Goal: Task Accomplishment & Management: Manage account settings

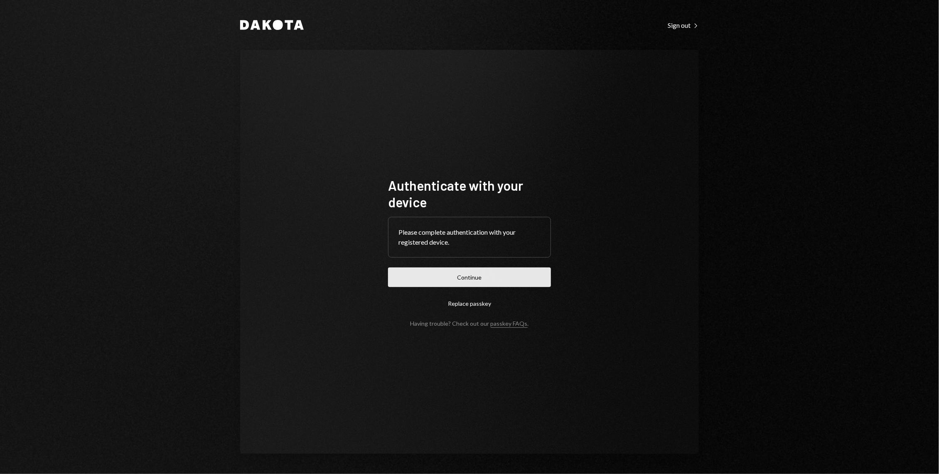
click at [472, 274] on button "Continue" at bounding box center [469, 278] width 163 height 20
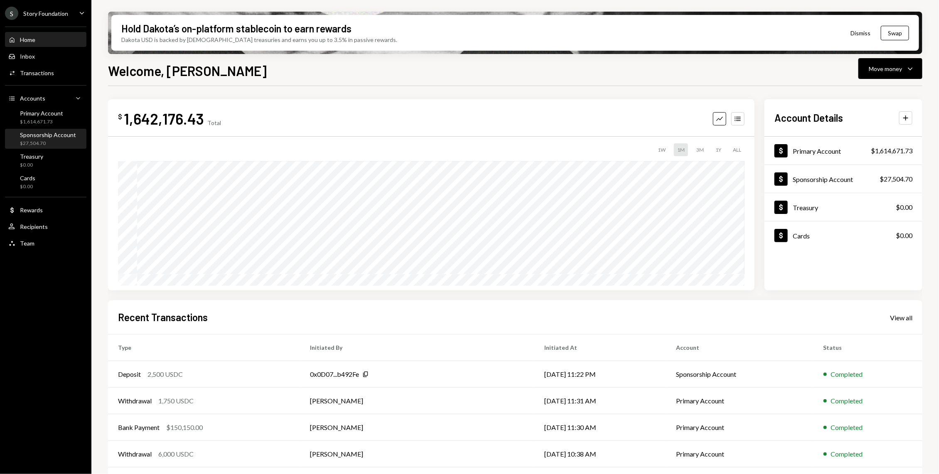
click at [37, 133] on div "Sponsorship Account" at bounding box center [48, 134] width 56 height 7
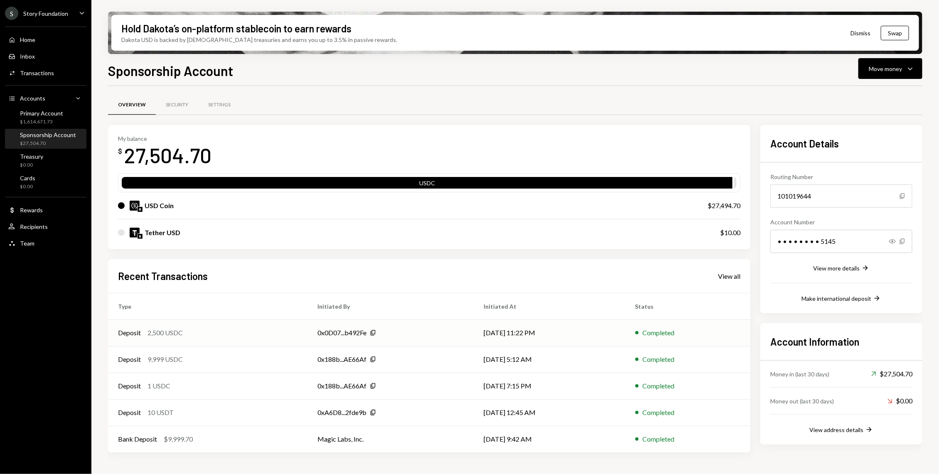
click at [268, 330] on div "Deposit 2,500 USDC" at bounding box center [208, 333] width 180 height 10
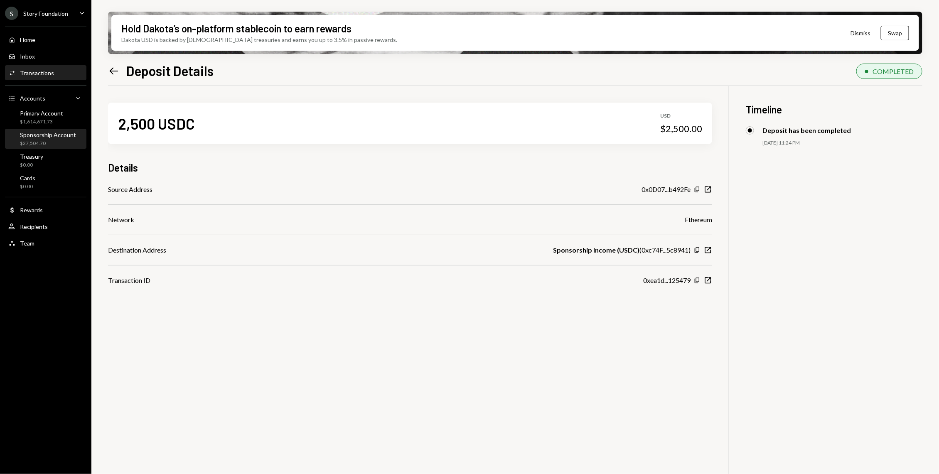
click at [39, 144] on div "$27,504.70" at bounding box center [48, 143] width 56 height 7
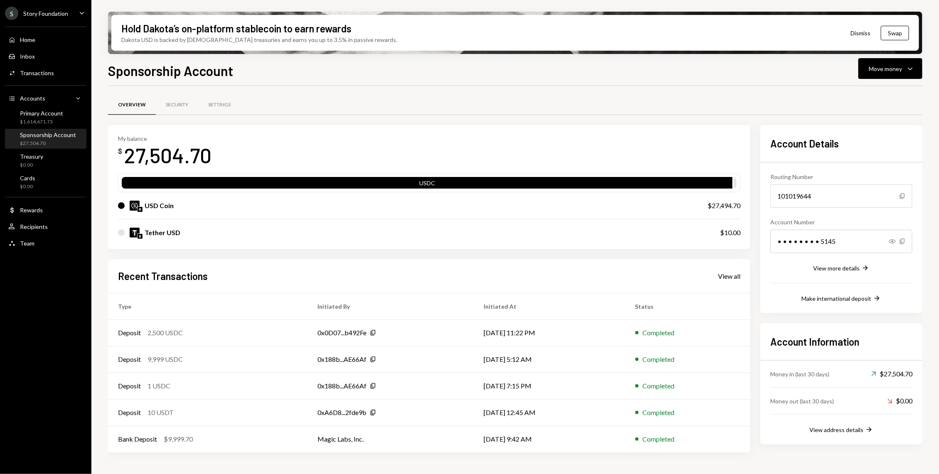
click at [735, 271] on link "View all" at bounding box center [729, 275] width 22 height 9
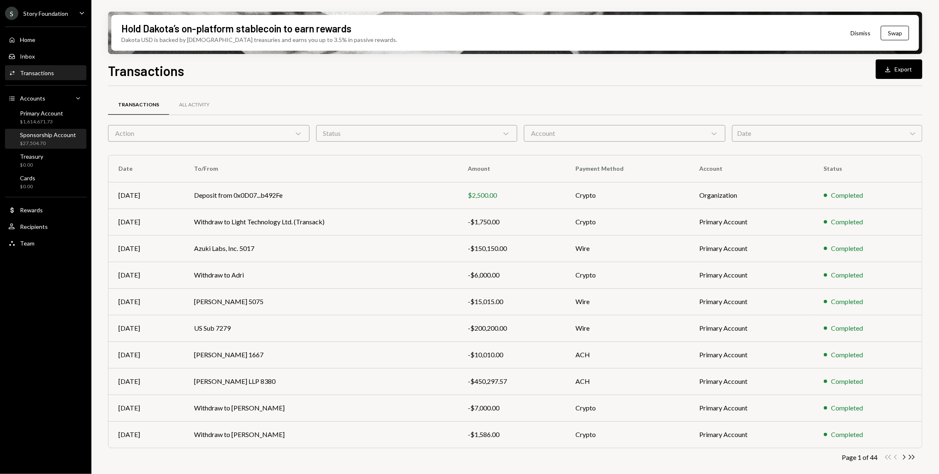
click at [40, 148] on div "Sponsorship Account $27,504.70" at bounding box center [45, 139] width 75 height 19
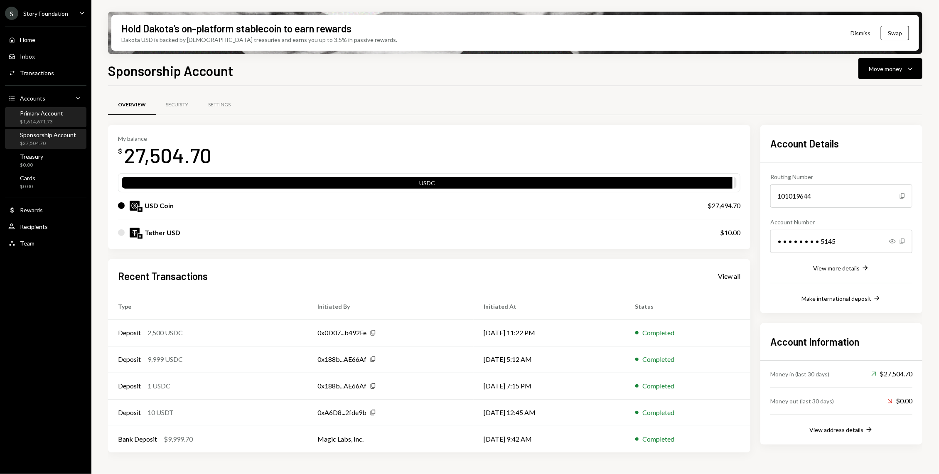
click at [63, 113] on div "Primary Account $1,614,671.73" at bounding box center [45, 118] width 75 height 16
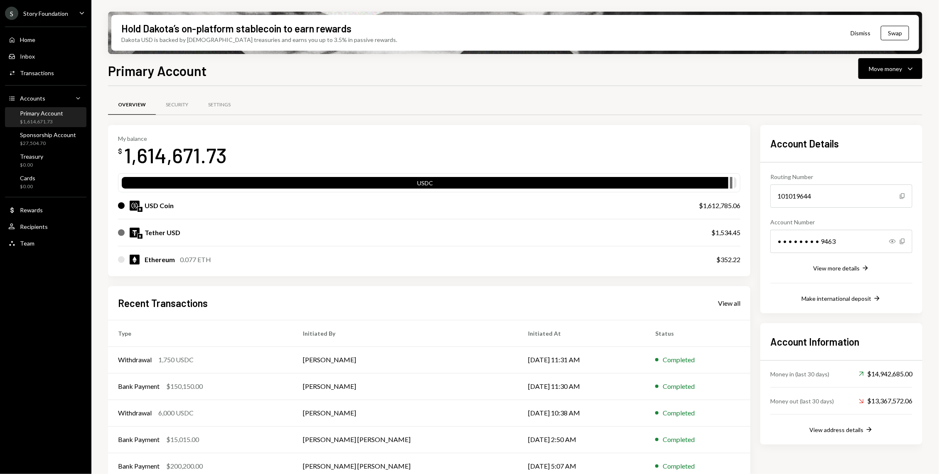
scroll to position [11, 0]
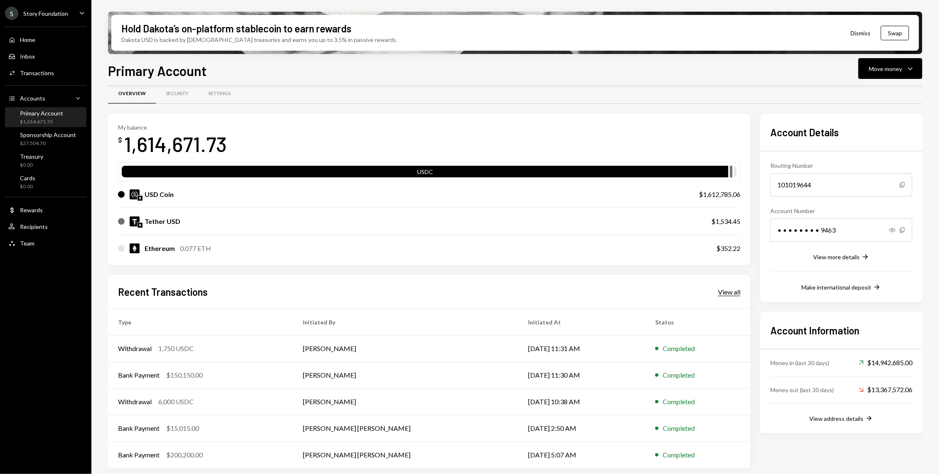
click at [726, 289] on div "View all" at bounding box center [729, 292] width 22 height 8
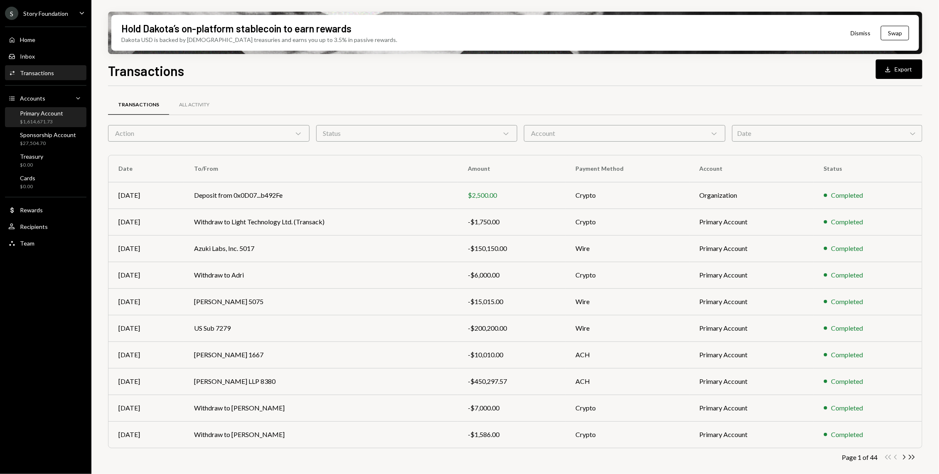
click at [44, 118] on div "Primary Account $1,614,671.73" at bounding box center [41, 118] width 43 height 16
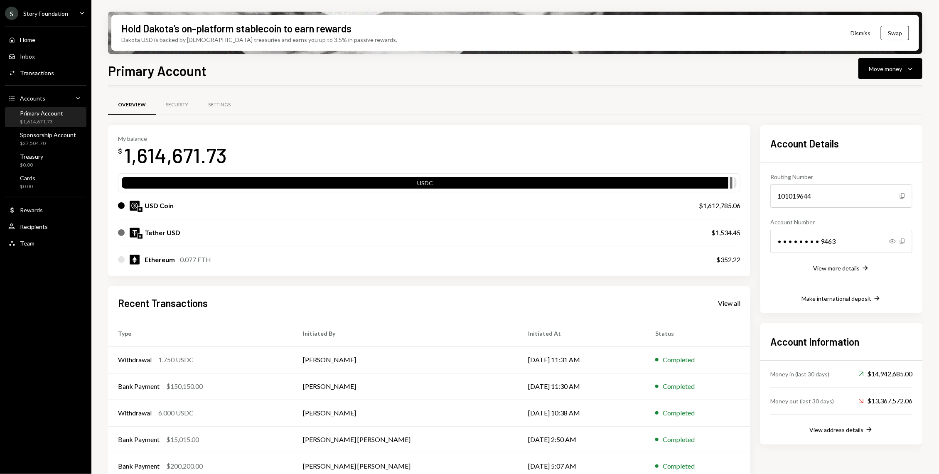
scroll to position [11, 0]
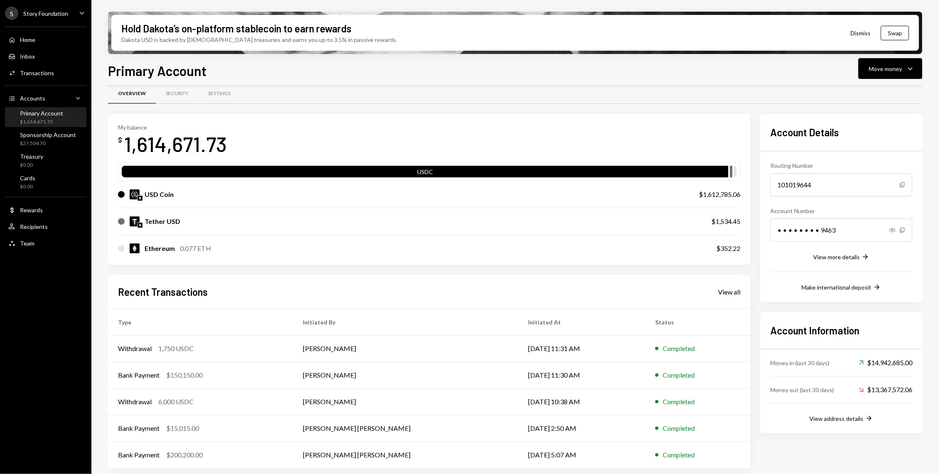
click at [717, 286] on div "Recent Transactions View all" at bounding box center [429, 292] width 623 height 14
click at [724, 281] on div "Recent Transactions View all Type Initiated By Initiated At Status Withdrawal 1…" at bounding box center [429, 372] width 643 height 194
click at [728, 289] on div "View all" at bounding box center [729, 292] width 22 height 8
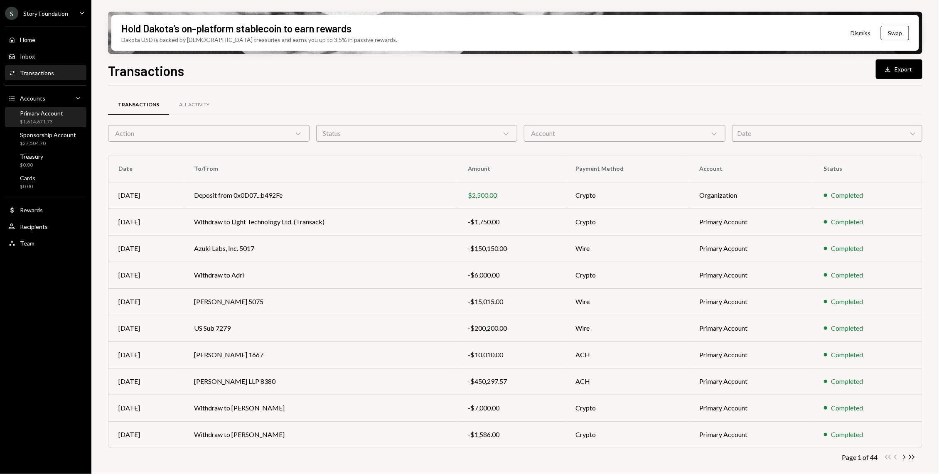
click at [47, 124] on div "$1,614,671.73" at bounding box center [41, 121] width 43 height 7
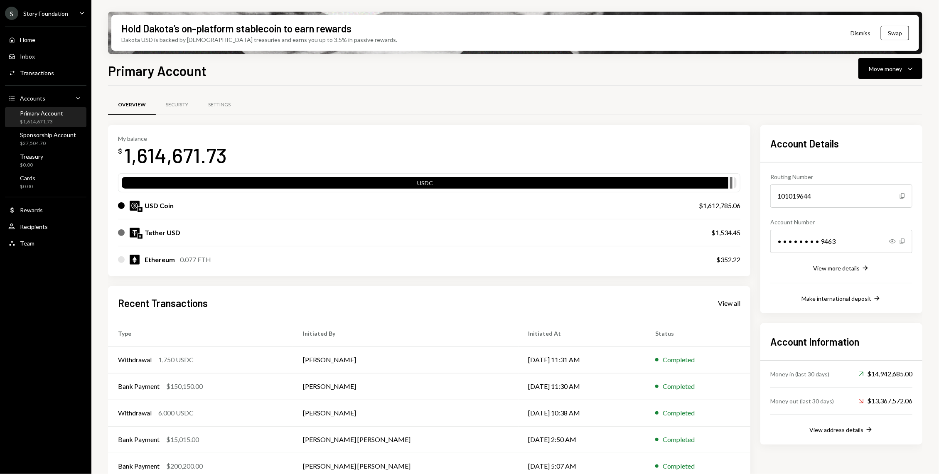
scroll to position [11, 0]
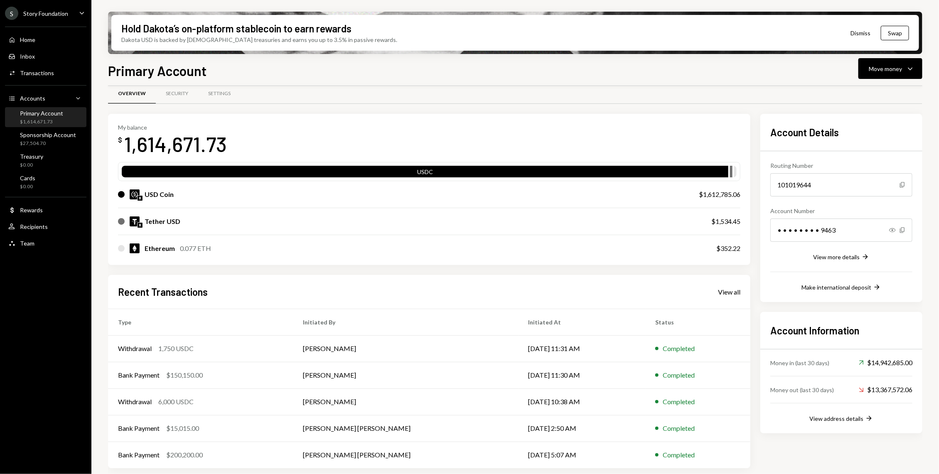
click at [729, 298] on div "Recent Transactions View all Type Initiated By Initiated At Status Withdrawal 1…" at bounding box center [429, 372] width 643 height 194
click at [724, 288] on div "View all" at bounding box center [729, 292] width 22 height 8
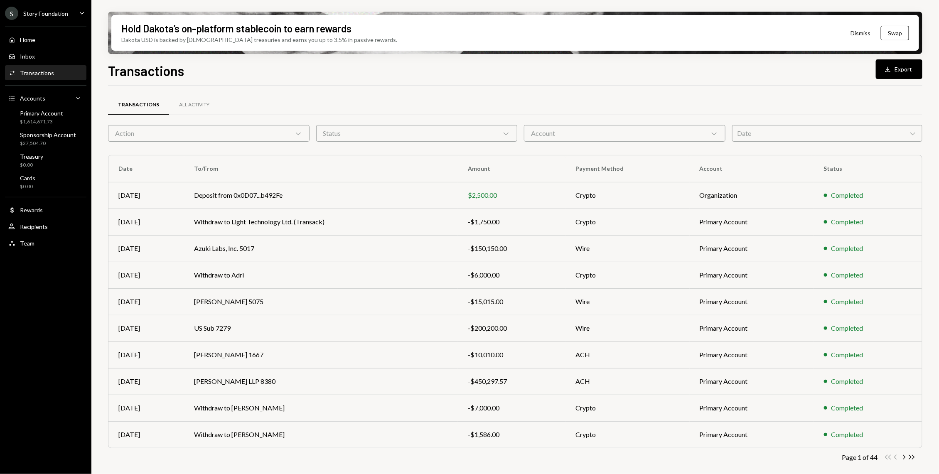
click at [146, 133] on div "Action Chevron Down" at bounding box center [209, 133] width 202 height 17
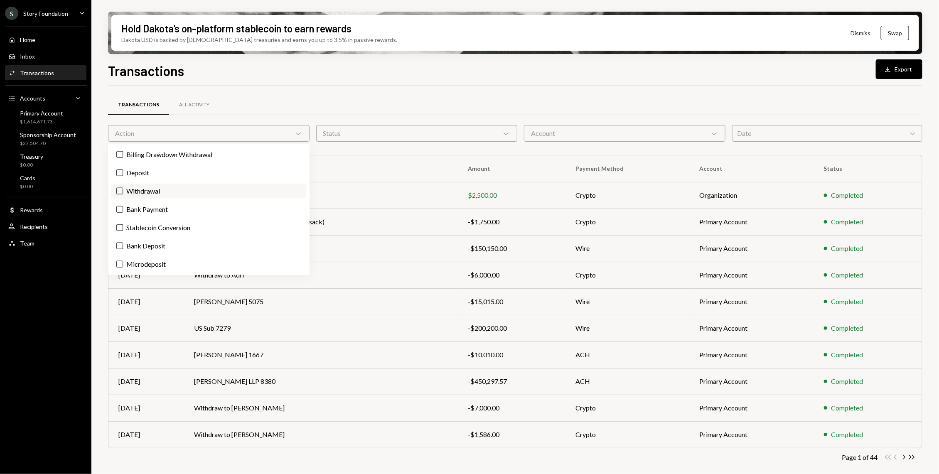
click at [130, 191] on label "Withdrawal" at bounding box center [208, 191] width 195 height 15
click at [123, 191] on button "Withdrawal" at bounding box center [119, 191] width 7 height 7
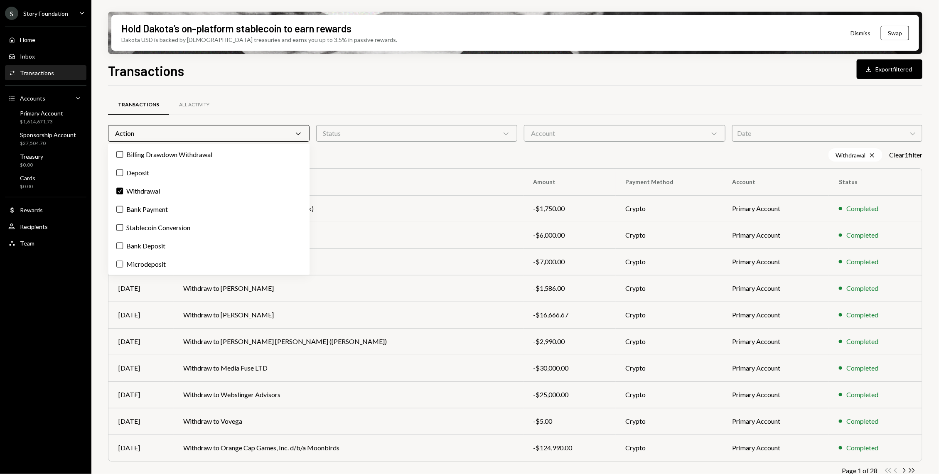
click at [100, 200] on div "Hold Dakota’s on-platform stablecoin to earn rewards Dakota USD is backed by U.…" at bounding box center [515, 237] width 848 height 474
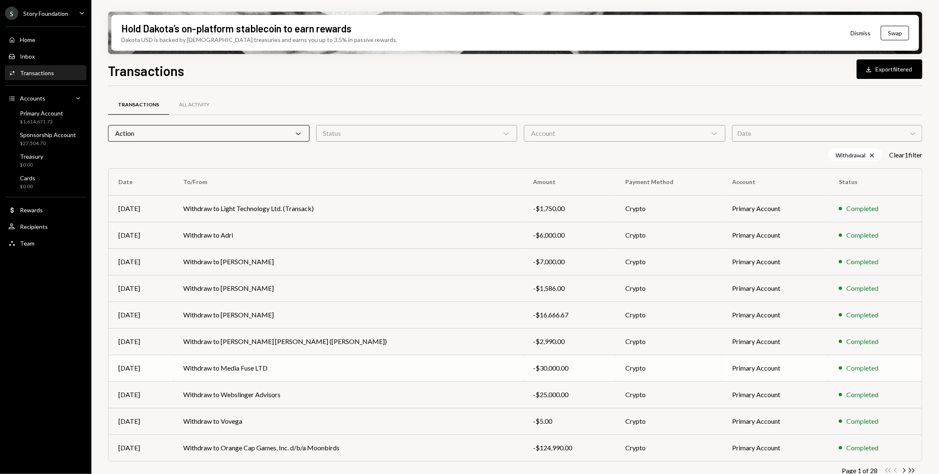
scroll to position [12, 0]
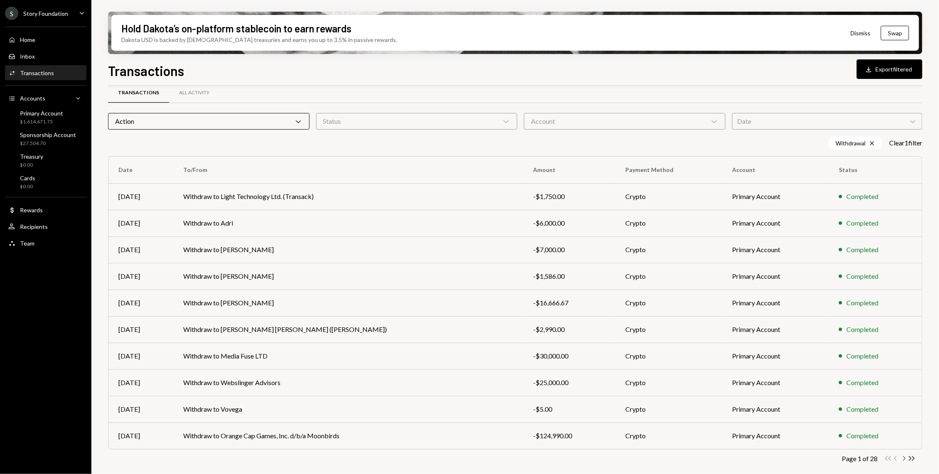
click at [903, 458] on icon "Chevron Right" at bounding box center [904, 459] width 8 height 8
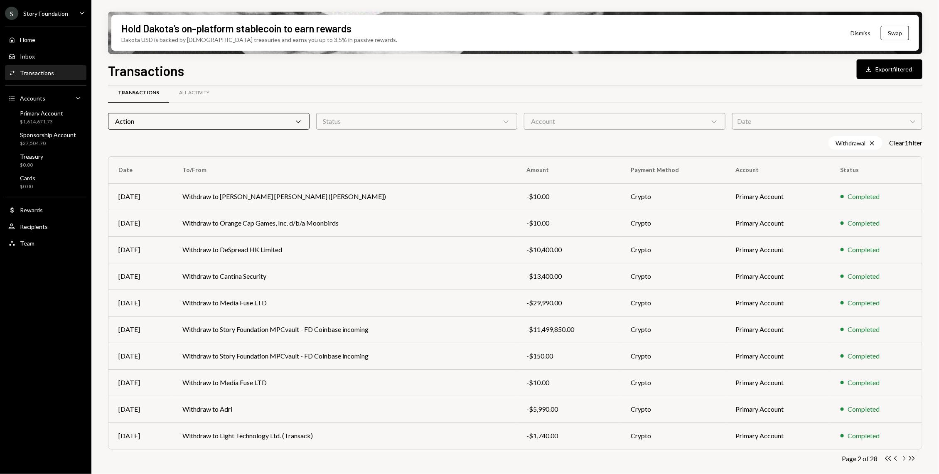
click at [903, 458] on icon "Chevron Right" at bounding box center [904, 459] width 8 height 8
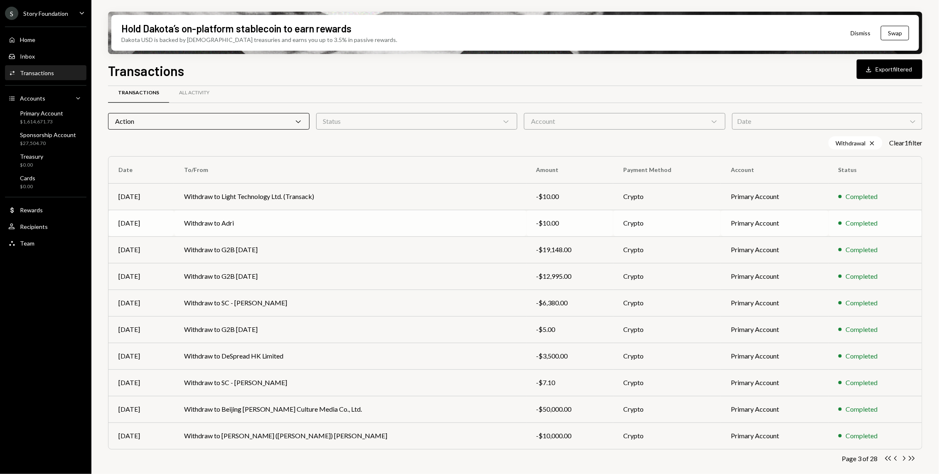
scroll to position [0, 0]
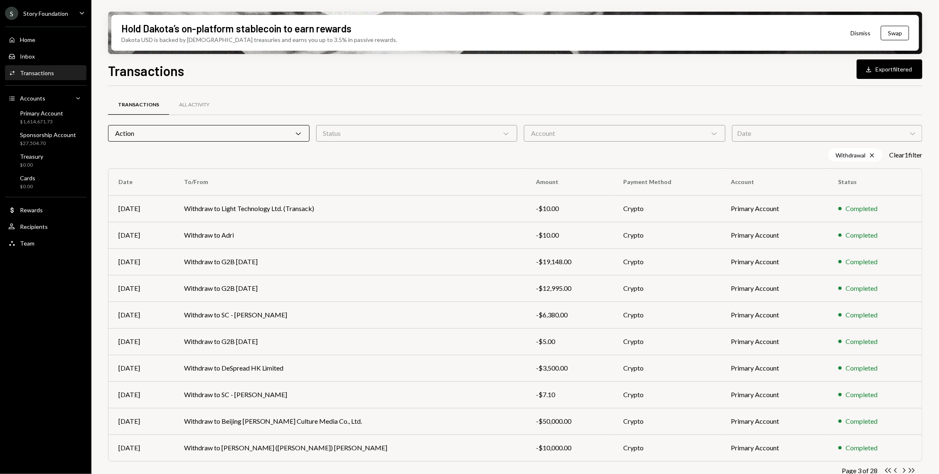
click at [173, 126] on div "Action Chevron Down" at bounding box center [209, 133] width 202 height 17
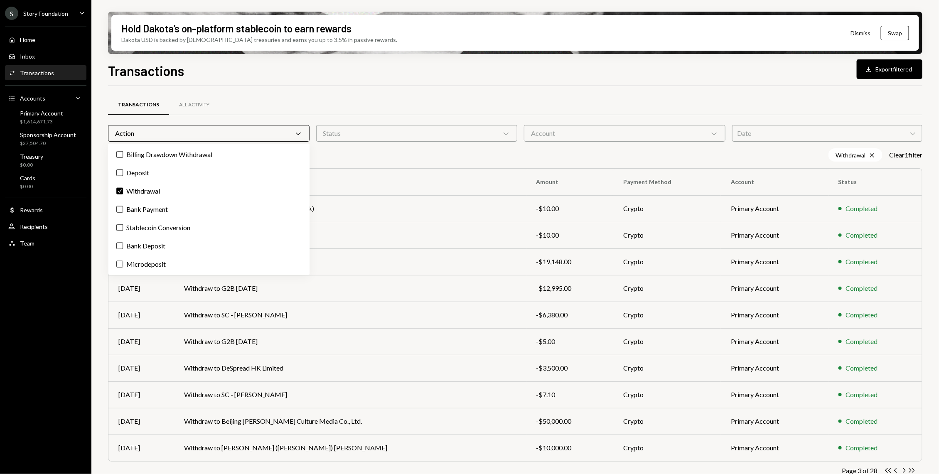
click at [173, 126] on div "Action Chevron Down" at bounding box center [209, 133] width 202 height 17
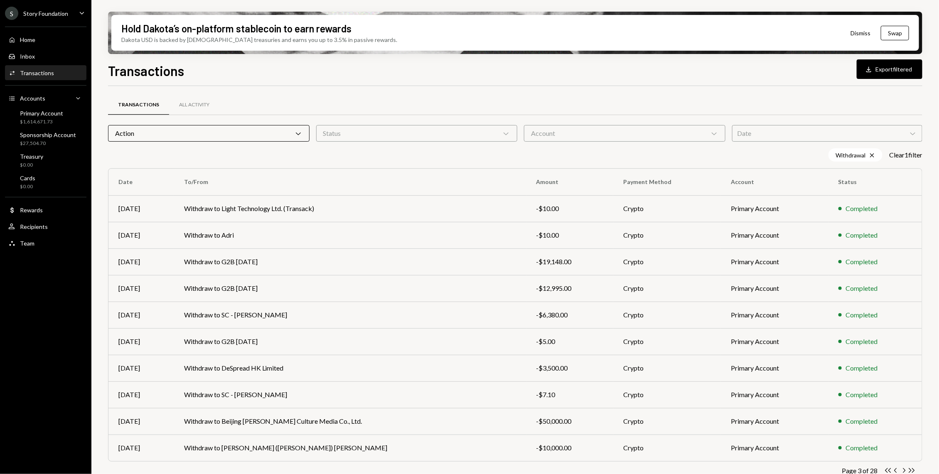
click at [58, 29] on div "Home Home Inbox Inbox Activities Transactions Accounts Accounts Caret Down Prim…" at bounding box center [45, 137] width 91 height 231
click at [58, 32] on link "Home Home" at bounding box center [45, 39] width 81 height 15
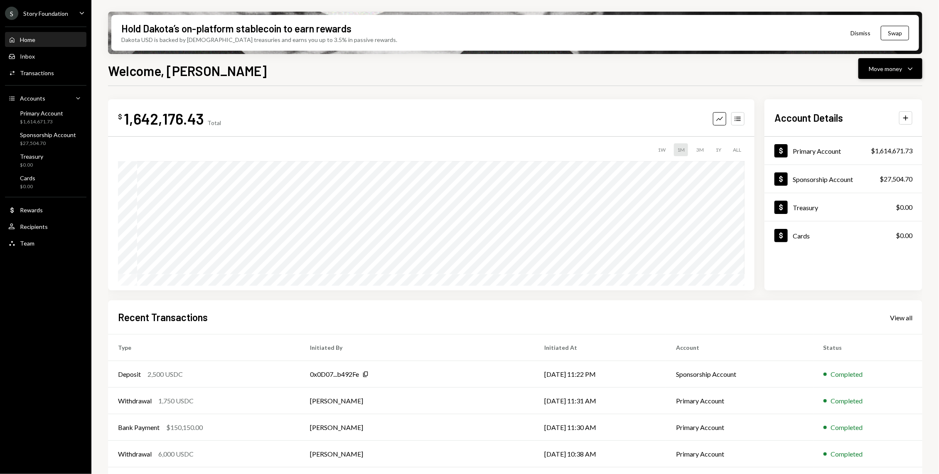
click at [920, 69] on button "Move money Caret Down" at bounding box center [891, 68] width 64 height 21
click at [880, 92] on div "Send" at bounding box center [884, 93] width 61 height 9
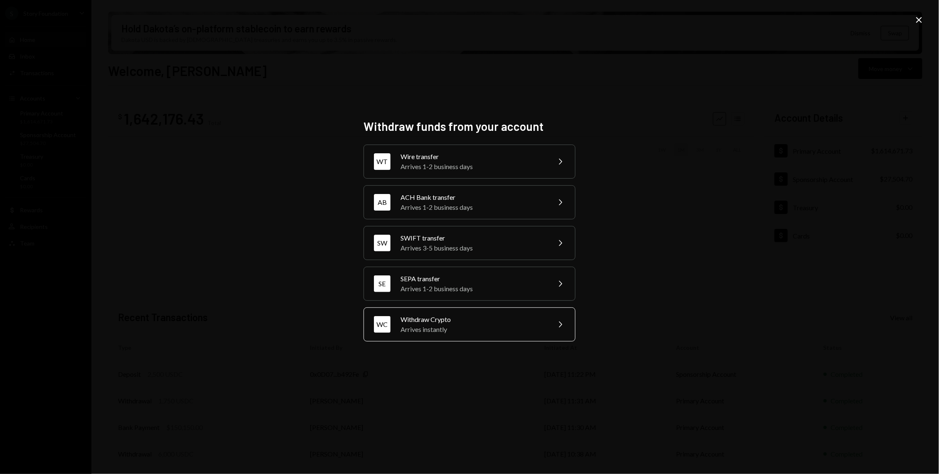
click at [474, 321] on div "Withdraw Crypto" at bounding box center [473, 320] width 145 height 10
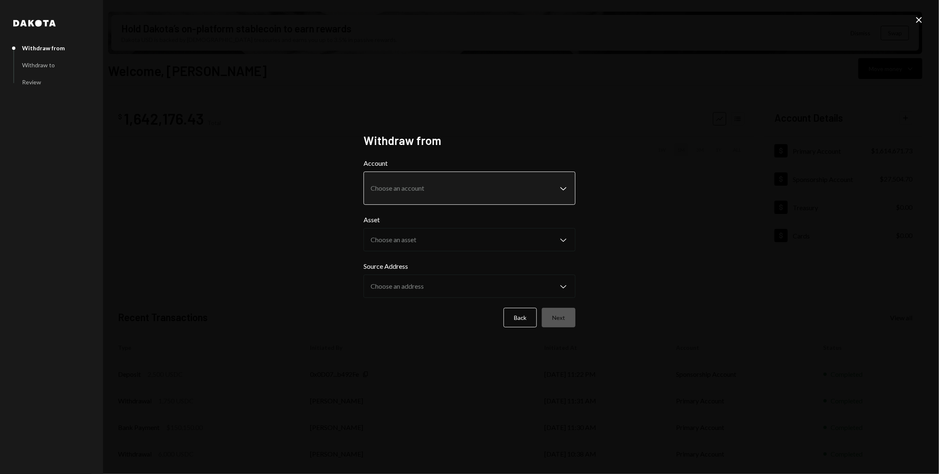
click at [475, 184] on body "S Story Foundation Caret Down Home Home Inbox Inbox Activities Transactions Acc…" at bounding box center [469, 237] width 939 height 474
click at [449, 183] on body "S Story Foundation Caret Down Home Home Inbox Inbox Activities Transactions Acc…" at bounding box center [469, 237] width 939 height 474
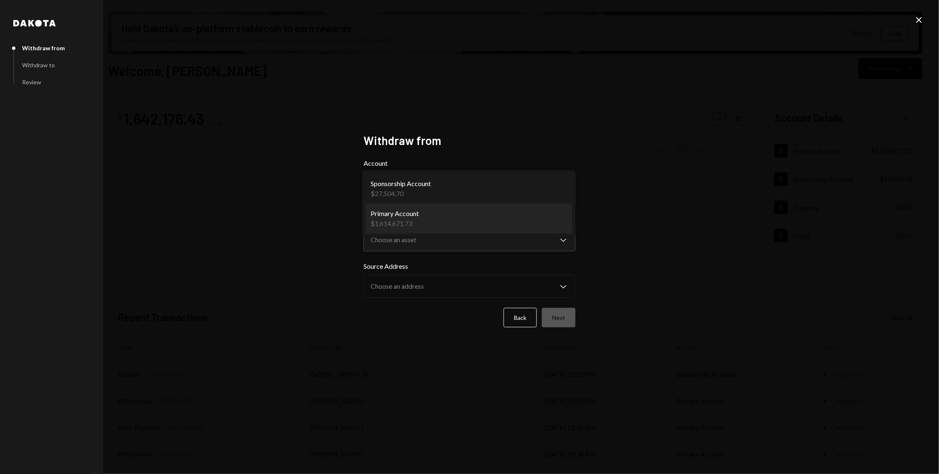
select select "**********"
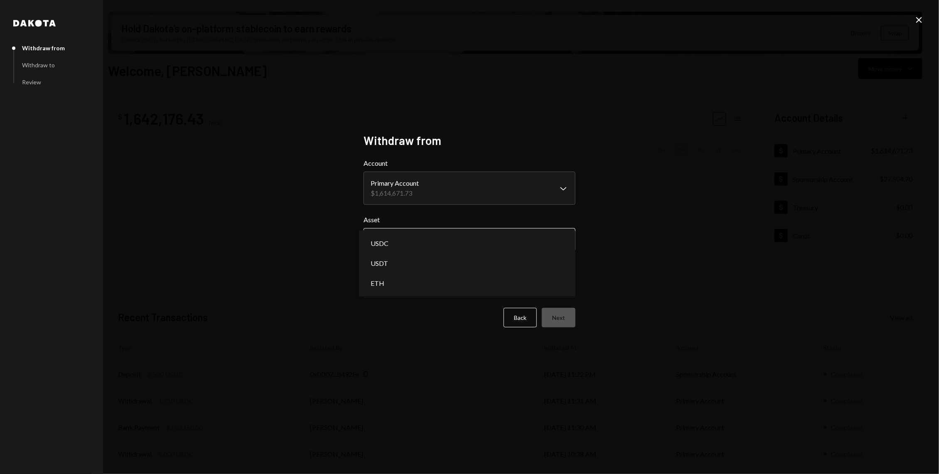
click at [451, 242] on body "S Story Foundation Caret Down Home Home Inbox Inbox Activities Transactions Acc…" at bounding box center [469, 237] width 939 height 474
select select "****"
click at [439, 270] on label "Source Address" at bounding box center [470, 266] width 212 height 10
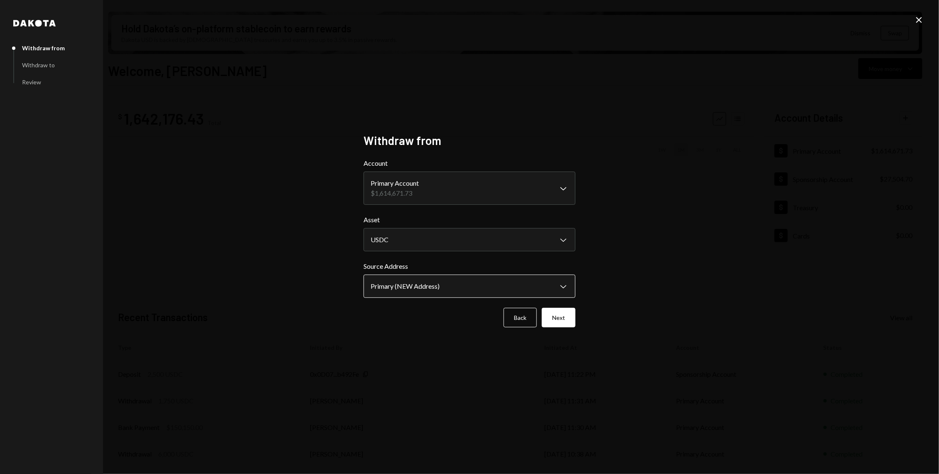
click at [440, 280] on body "S Story Foundation Caret Down Home Home Inbox Inbox Activities Transactions Acc…" at bounding box center [469, 237] width 939 height 474
click at [566, 320] on button "Next" at bounding box center [559, 318] width 34 height 20
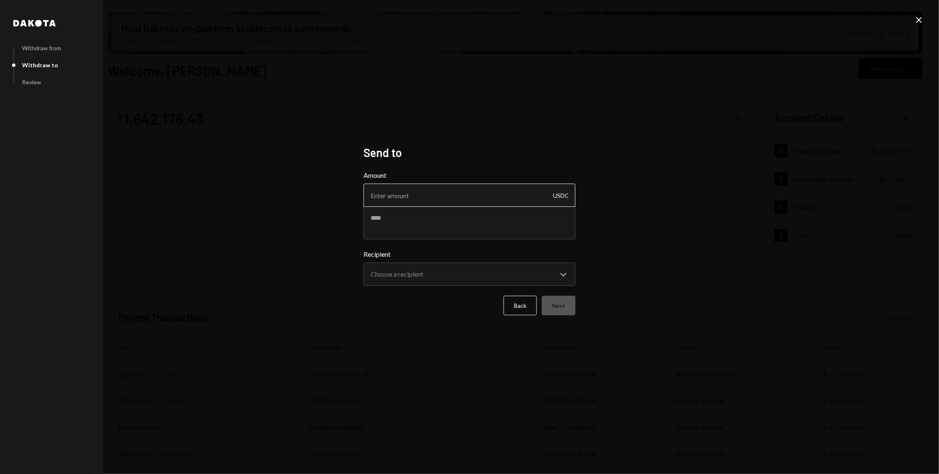
click at [417, 195] on input "Amount" at bounding box center [470, 195] width 212 height 23
click at [417, 242] on form "**********" at bounding box center [470, 242] width 212 height 145
click at [415, 276] on body "S Story Foundation Caret Down Home Home Inbox Inbox Activities Transactions Acc…" at bounding box center [469, 237] width 939 height 474
click at [634, 161] on div "**********" at bounding box center [469, 237] width 939 height 474
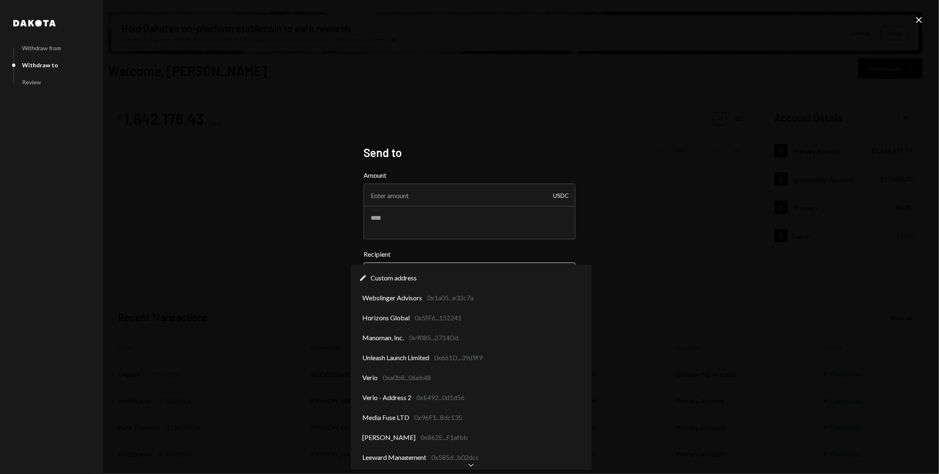
click at [491, 279] on body "S Story Foundation Caret Down Home Home Inbox Inbox Activities Transactions Acc…" at bounding box center [469, 237] width 939 height 474
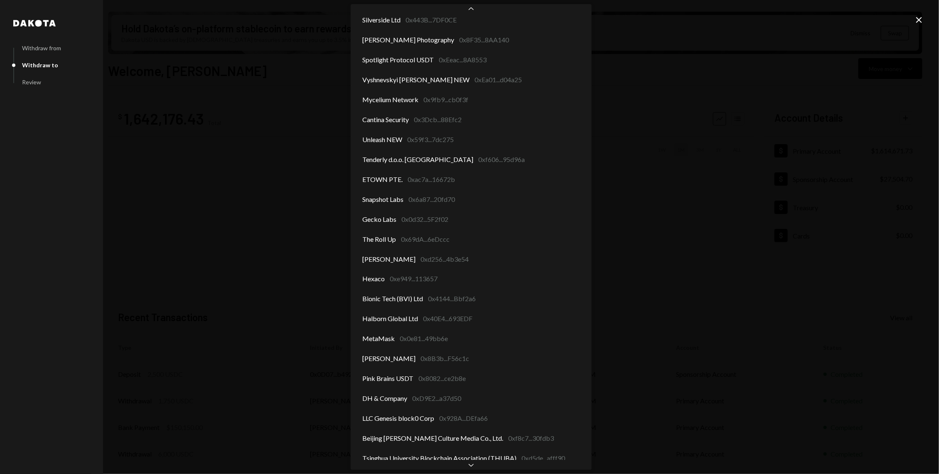
scroll to position [728, 0]
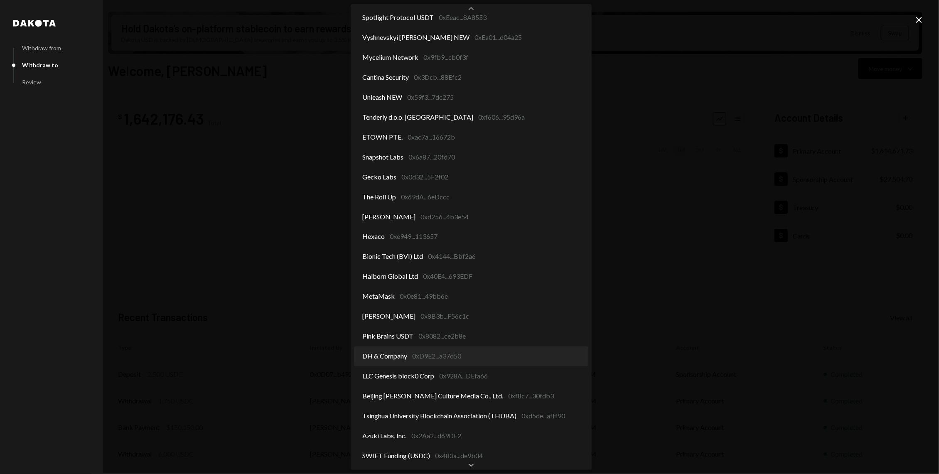
select select "**********"
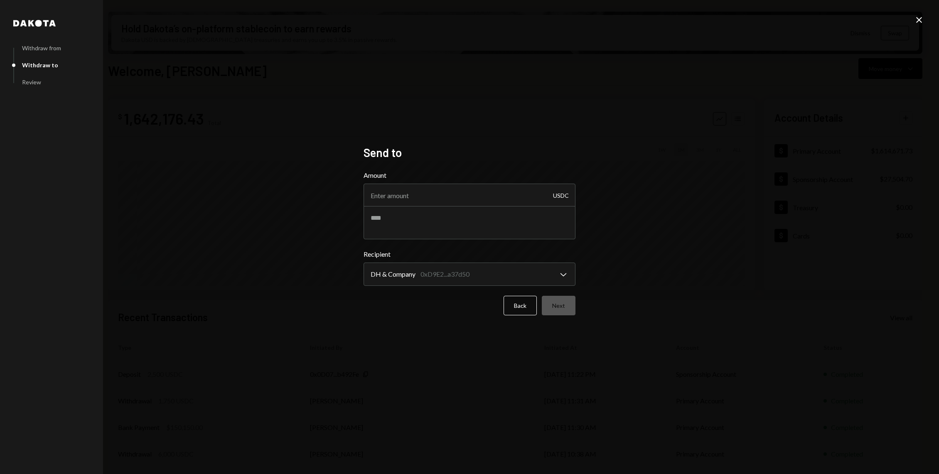
select select "**********"
click at [423, 193] on input "Amount" at bounding box center [470, 195] width 212 height 23
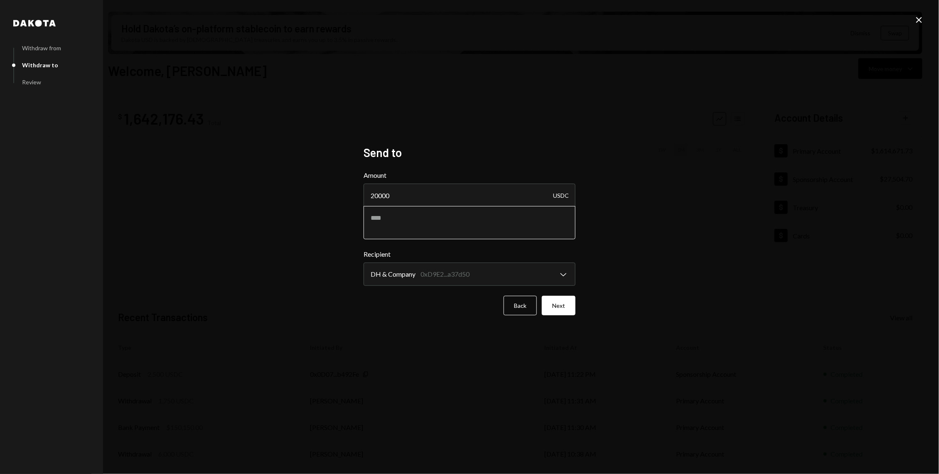
type input "20000"
click at [407, 233] on textarea at bounding box center [470, 222] width 212 height 33
paste textarea "**********"
type textarea "**********"
click at [556, 298] on button "Next" at bounding box center [559, 306] width 34 height 20
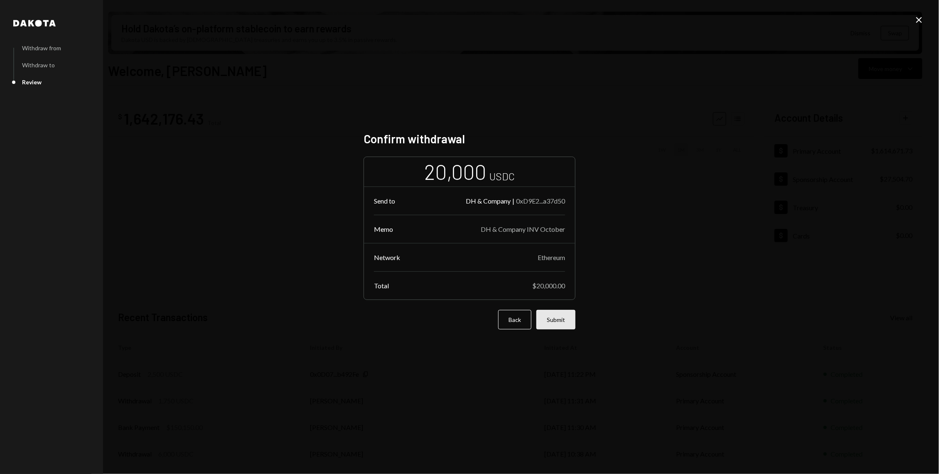
click at [569, 319] on button "Submit" at bounding box center [556, 320] width 39 height 20
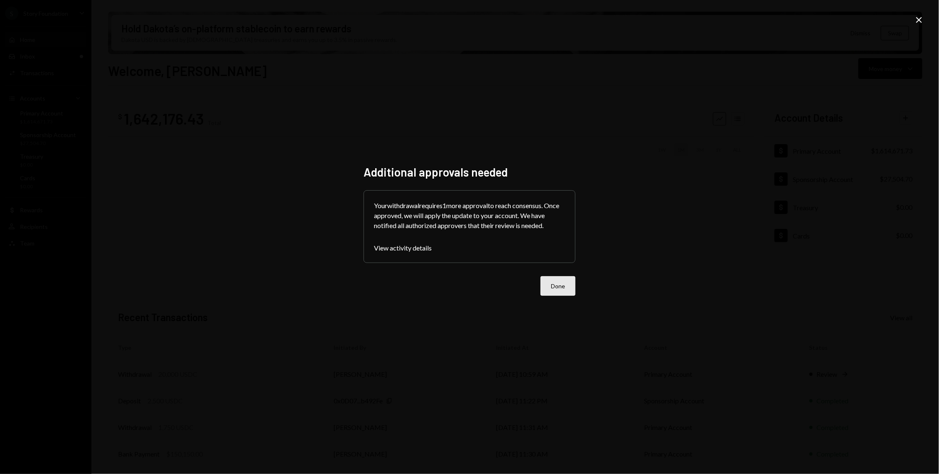
click at [551, 288] on button "Done" at bounding box center [558, 286] width 35 height 20
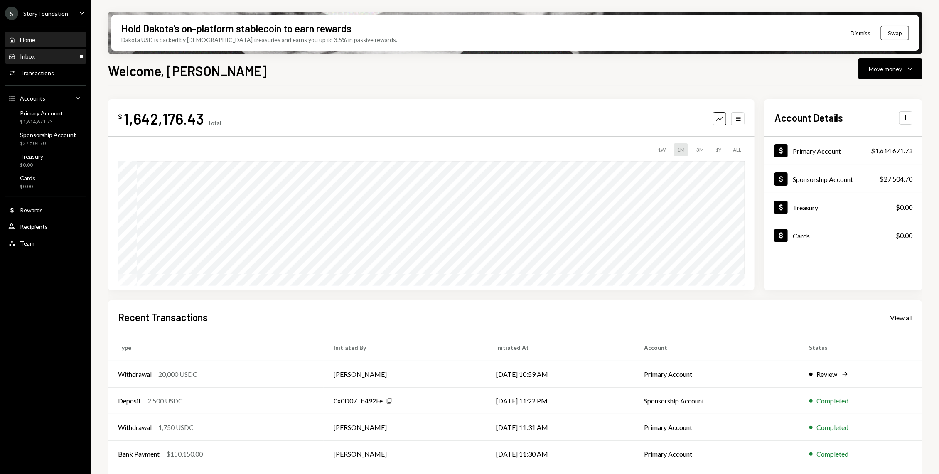
click at [51, 59] on div "Inbox Inbox" at bounding box center [45, 56] width 75 height 7
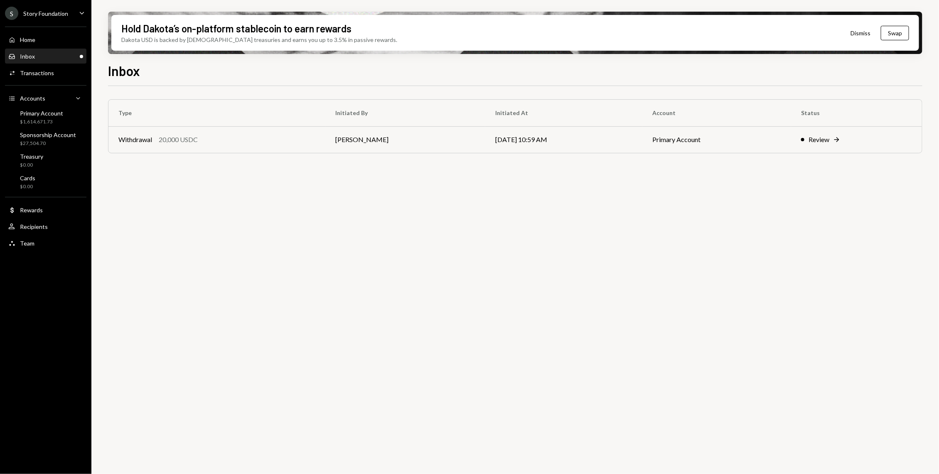
click at [56, 84] on div "Home Home Inbox Inbox Activities Transactions Accounts Accounts Caret Down Prim…" at bounding box center [45, 137] width 91 height 231
click at [54, 80] on div "Activities Transactions" at bounding box center [45, 73] width 75 height 14
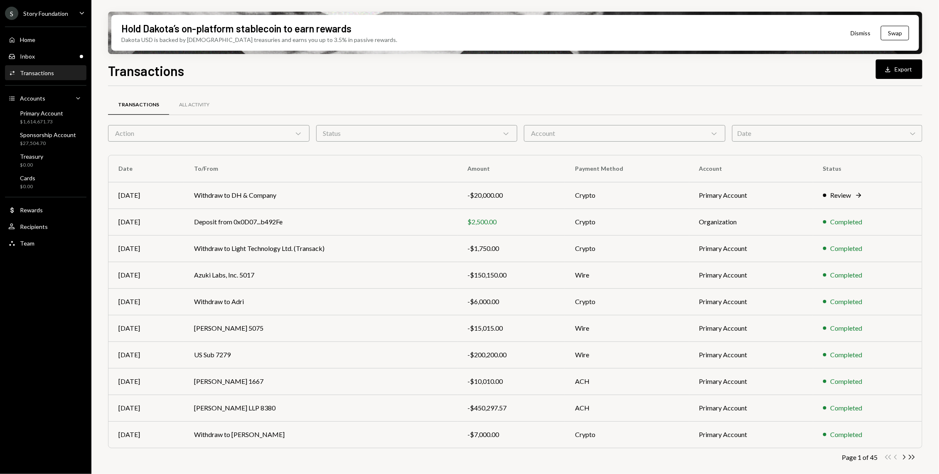
click at [261, 131] on div "Action Chevron Down" at bounding box center [209, 133] width 202 height 17
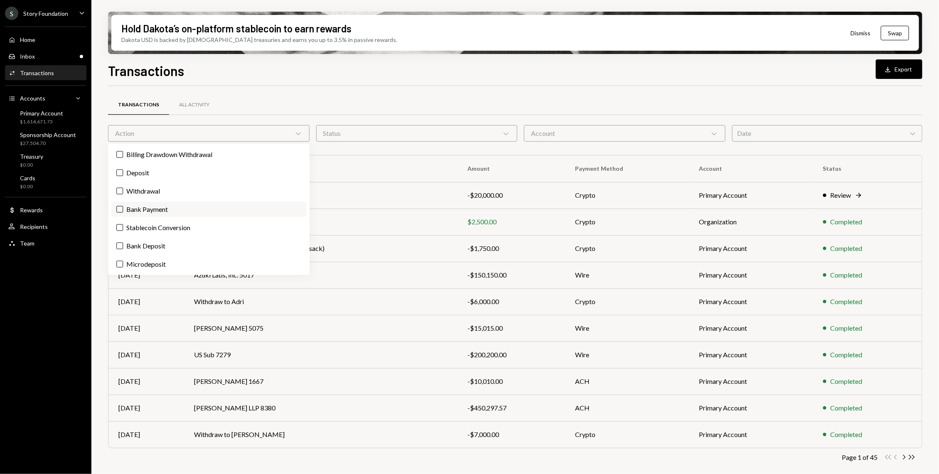
click at [156, 209] on label "Bank Payment" at bounding box center [208, 209] width 195 height 15
click at [123, 209] on button "Bank Payment" at bounding box center [119, 209] width 7 height 7
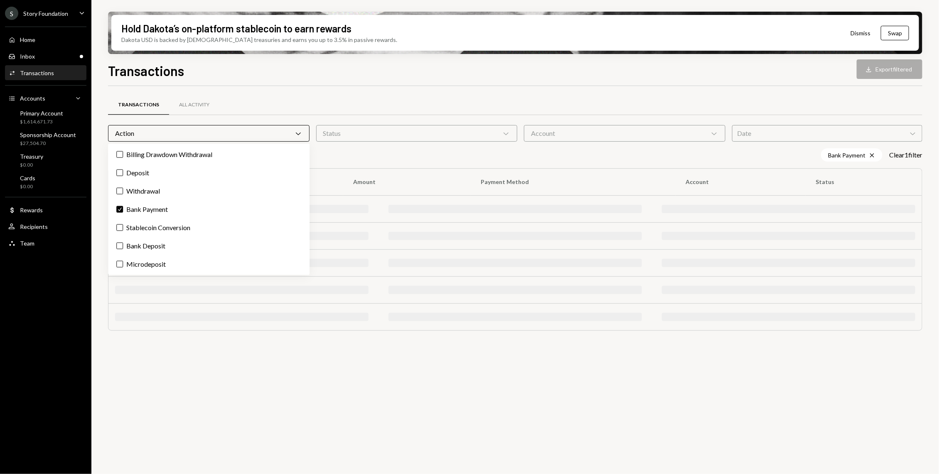
click at [102, 187] on div "Hold Dakota’s on-platform stablecoin to earn rewards Dakota USD is backed by U.…" at bounding box center [515, 237] width 848 height 474
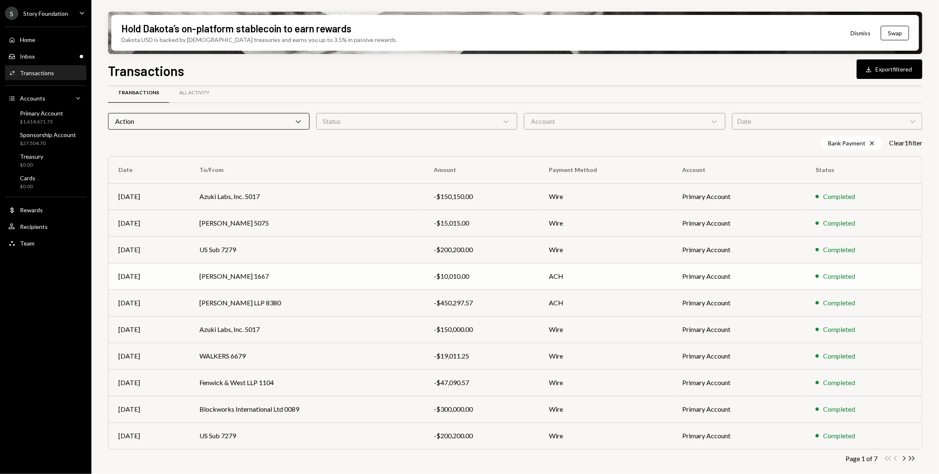
scroll to position [11, 0]
click at [906, 461] on icon "Chevron Right" at bounding box center [904, 460] width 8 height 8
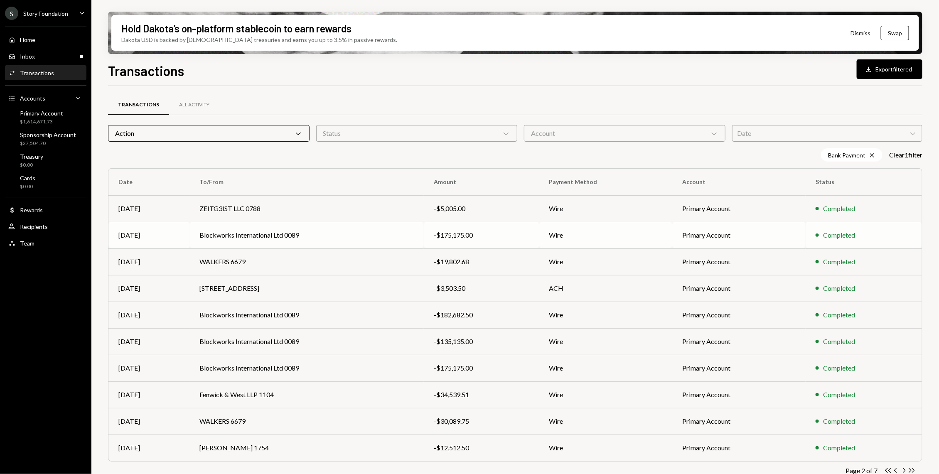
scroll to position [12, 0]
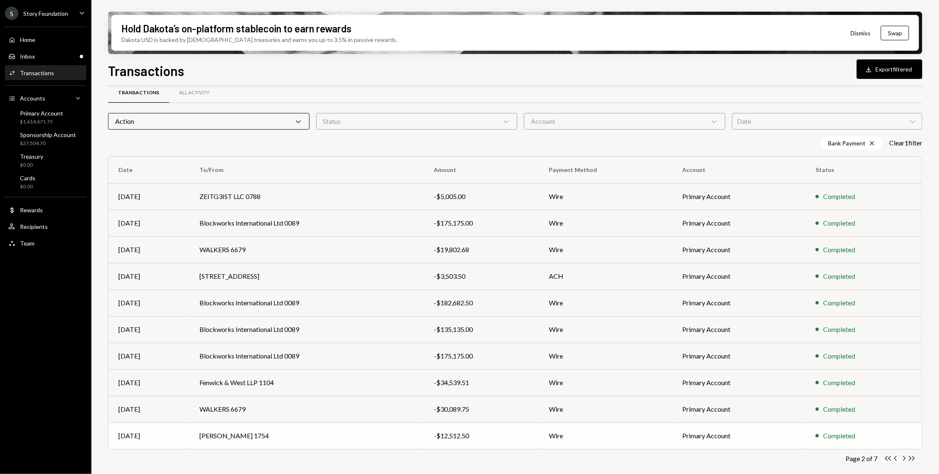
click at [376, 436] on td "Jacob Goodman 1754" at bounding box center [307, 436] width 234 height 27
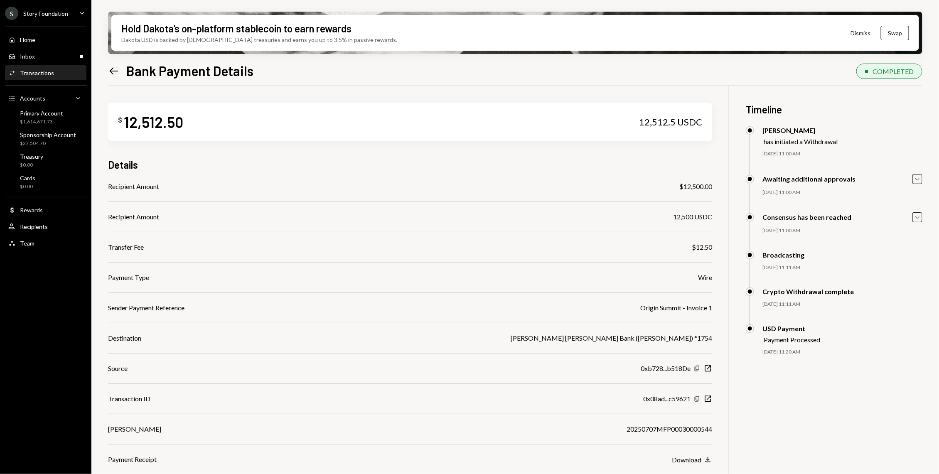
scroll to position [66, 0]
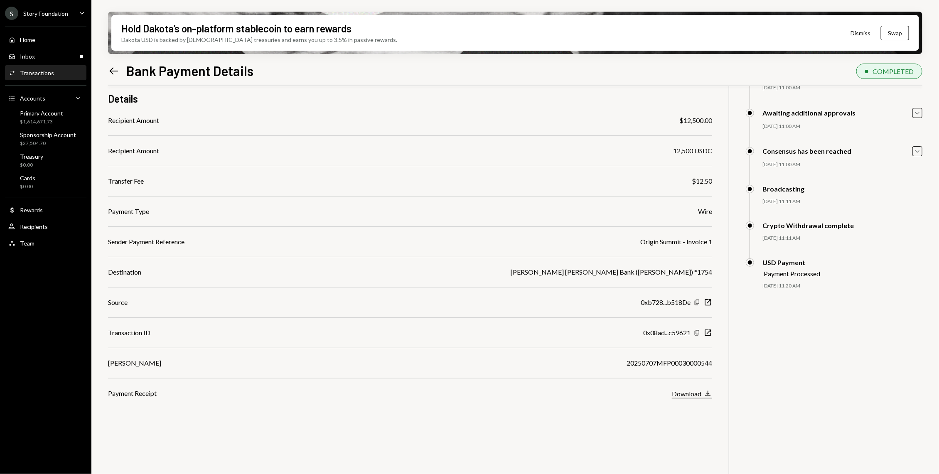
click at [679, 391] on div "Download" at bounding box center [687, 394] width 30 height 8
click at [59, 55] on div "Inbox Inbox" at bounding box center [45, 56] width 75 height 7
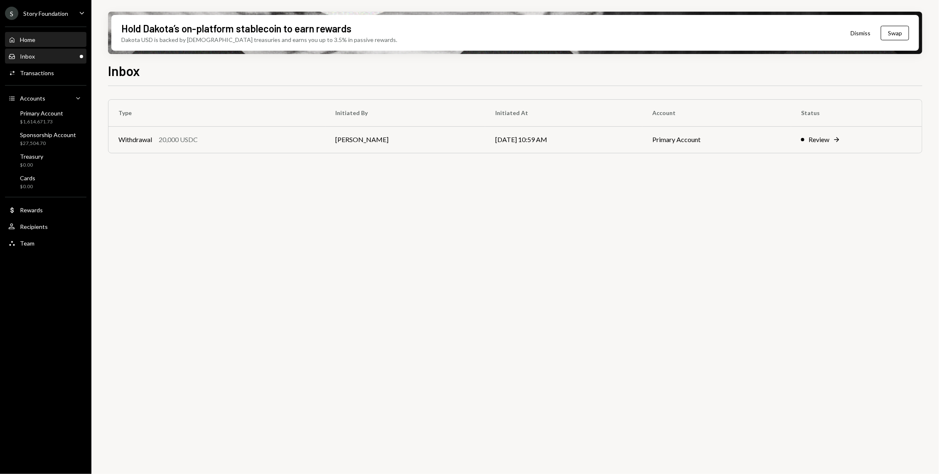
click at [56, 36] on div "Home Home" at bounding box center [45, 39] width 75 height 7
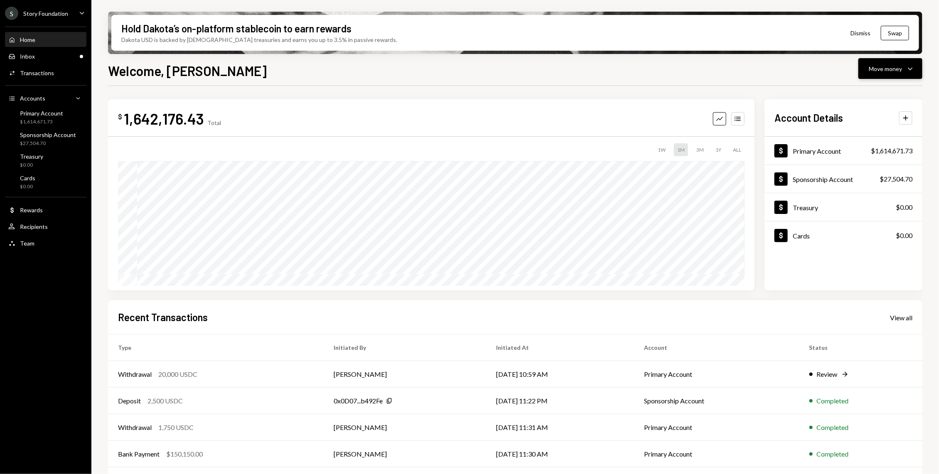
click at [919, 75] on button "Move money Caret Down" at bounding box center [891, 68] width 64 height 21
click at [883, 87] on div "Withdraw Send" at bounding box center [878, 93] width 83 height 19
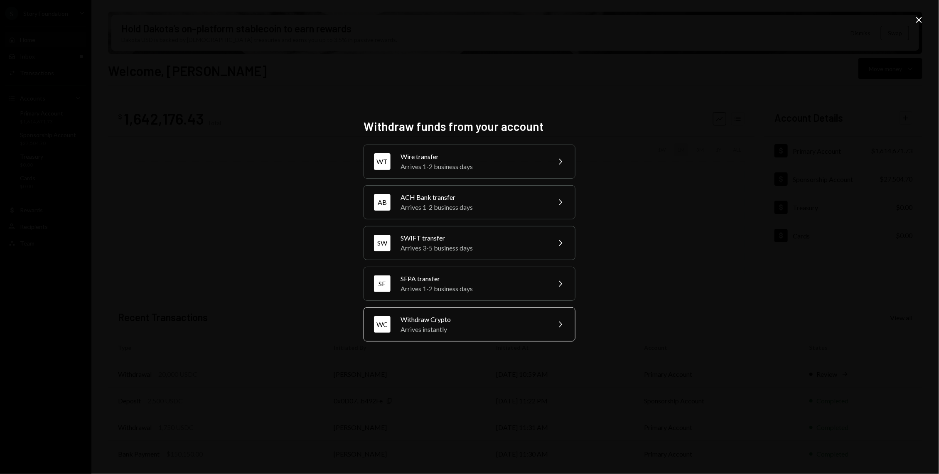
click at [456, 334] on div "Arrives instantly" at bounding box center [473, 330] width 145 height 10
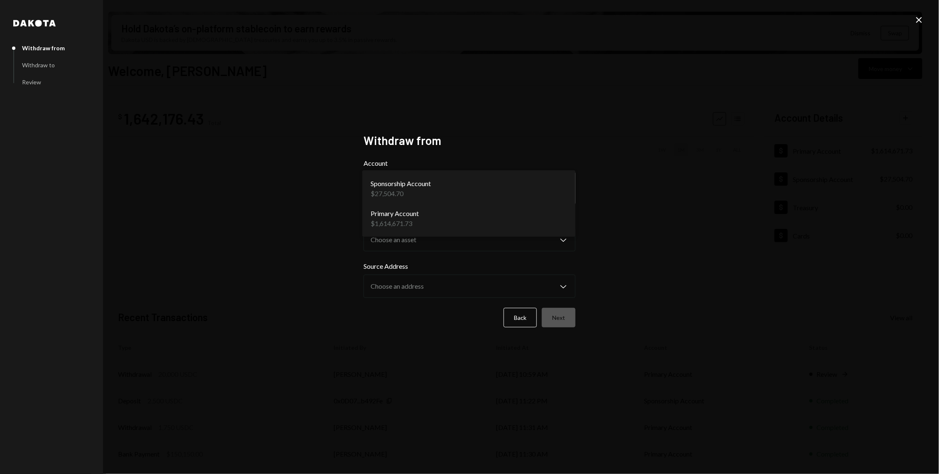
click at [512, 192] on body "S Story Foundation Caret Down Home Home Inbox Inbox Activities Transactions Acc…" at bounding box center [469, 237] width 939 height 474
click at [465, 188] on body "S Story Foundation Caret Down Home Home Inbox Inbox Activities Transactions Acc…" at bounding box center [469, 237] width 939 height 474
select select "**********"
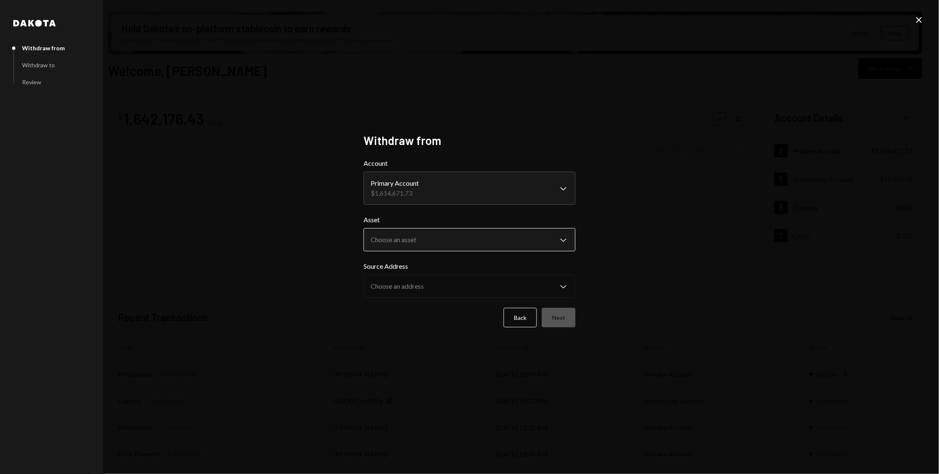
click at [445, 229] on button "Choose an asset Chevron Down" at bounding box center [470, 239] width 212 height 23
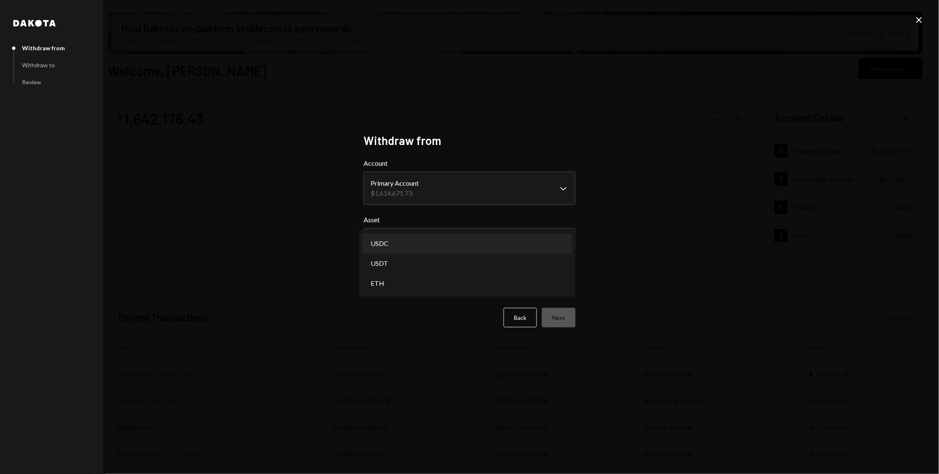
select select "****"
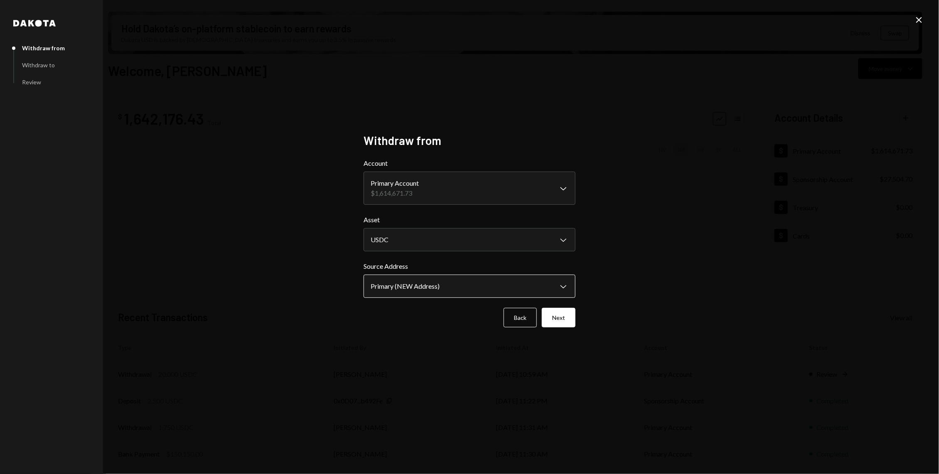
click at [445, 290] on body "S Story Foundation Caret Down Home Home Inbox Inbox Activities Transactions Acc…" at bounding box center [469, 237] width 939 height 474
click at [554, 321] on button "Next" at bounding box center [559, 318] width 34 height 20
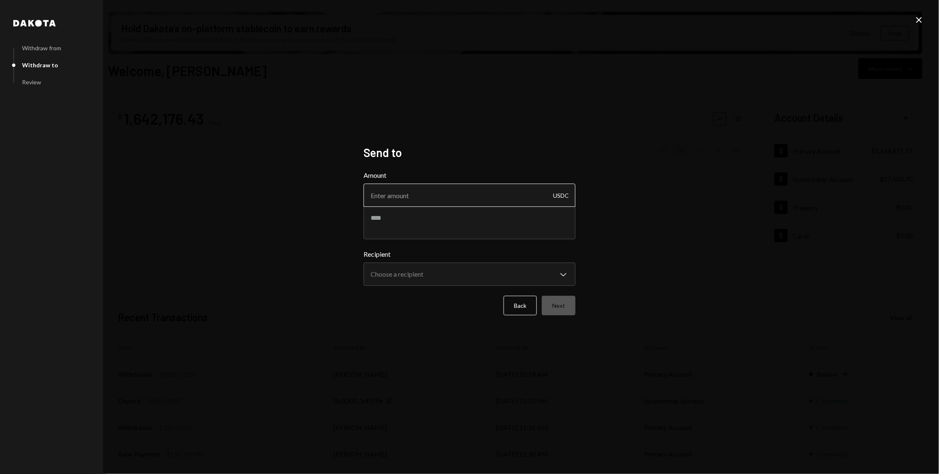
click at [400, 203] on input "Amount" at bounding box center [470, 195] width 212 height 23
click at [403, 230] on textarea at bounding box center [470, 222] width 212 height 33
paste textarea "**********"
drag, startPoint x: 445, startPoint y: 219, endPoint x: 415, endPoint y: 217, distance: 30.4
click at [415, 217] on textarea "**********" at bounding box center [470, 222] width 212 height 33
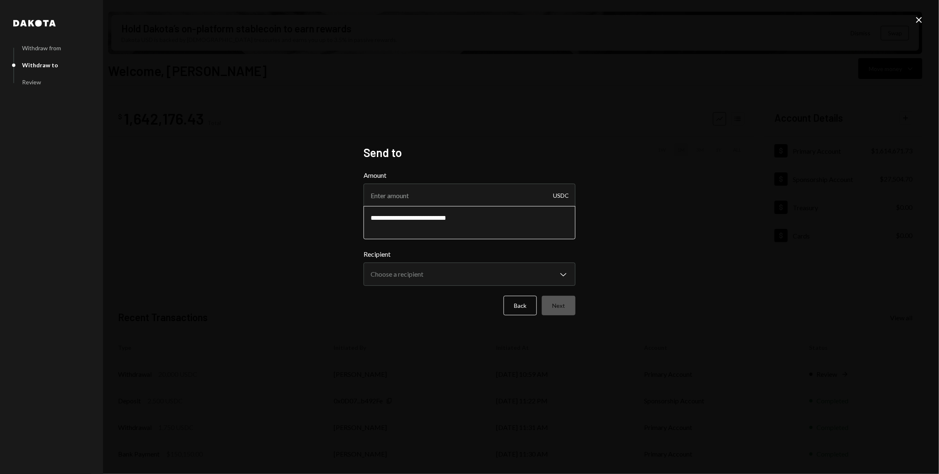
type textarea "**********"
click at [396, 188] on input "Amount" at bounding box center [470, 195] width 212 height 23
paste input "18460"
type input "18460"
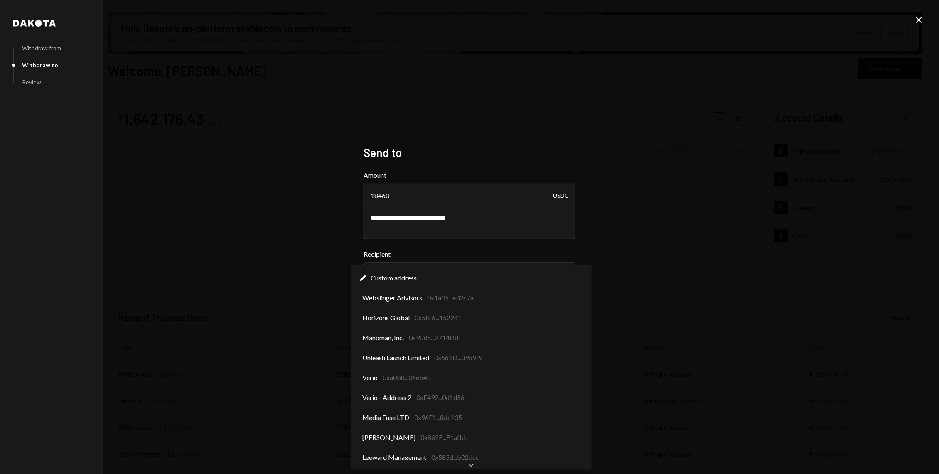
click at [445, 277] on body "S Story Foundation Caret Down Home Home Inbox Inbox Activities Transactions Acc…" at bounding box center [469, 237] width 939 height 474
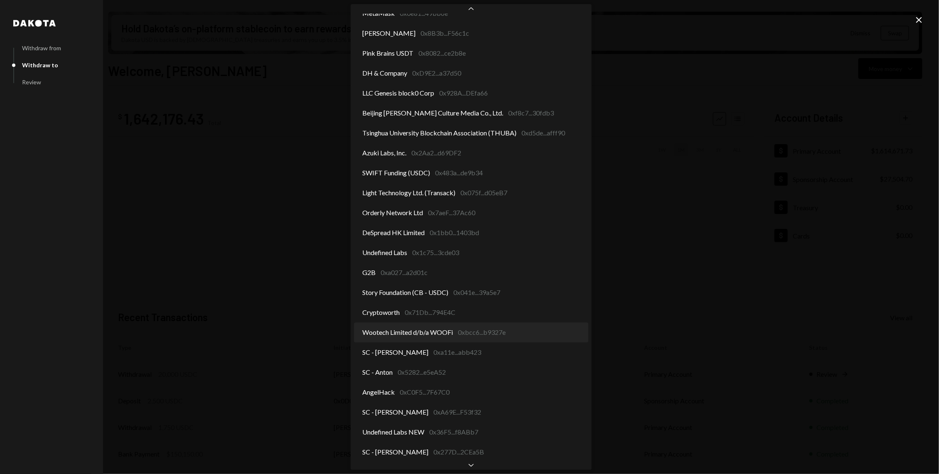
scroll to position [1010, 0]
select select "**********"
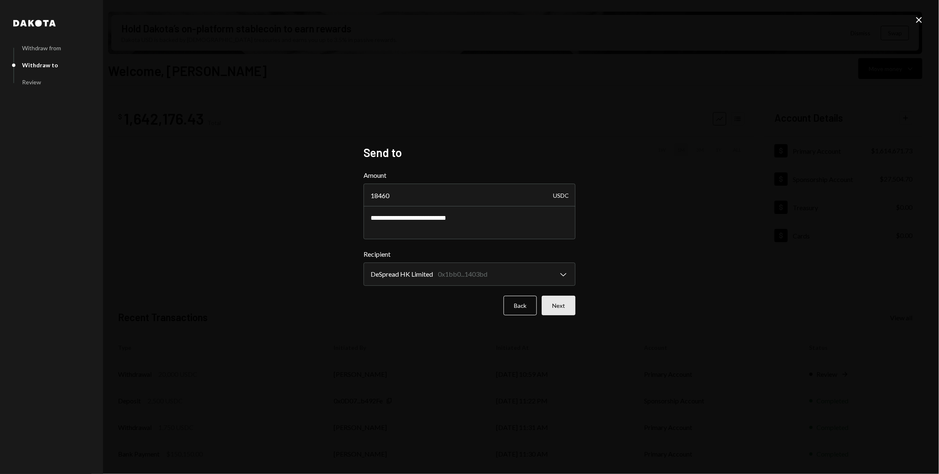
click at [564, 303] on button "Next" at bounding box center [559, 306] width 34 height 20
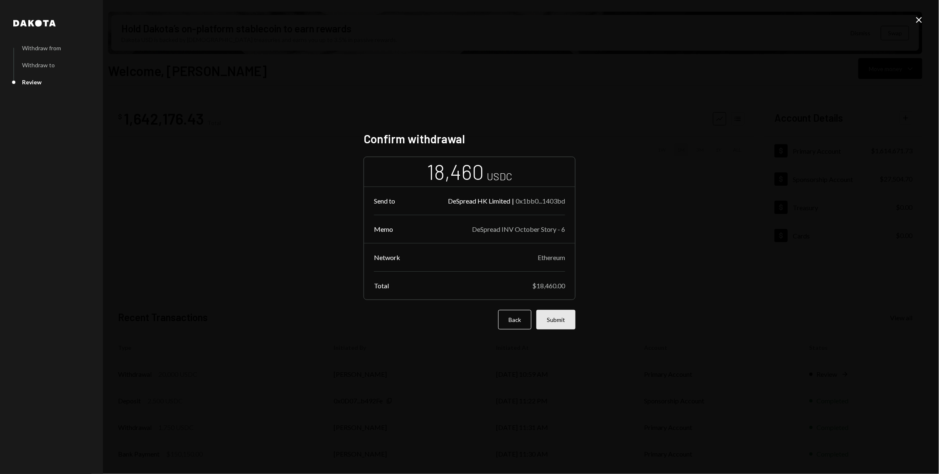
click at [568, 318] on button "Submit" at bounding box center [556, 320] width 39 height 20
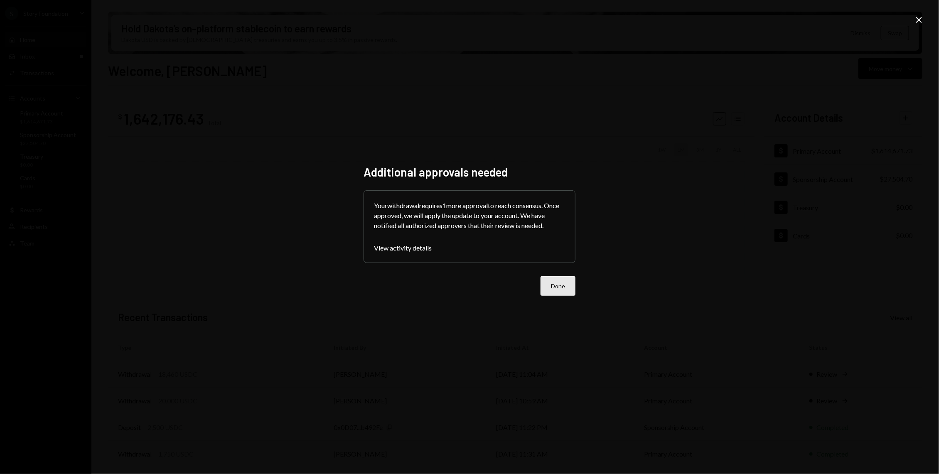
click at [559, 283] on button "Done" at bounding box center [558, 286] width 35 height 20
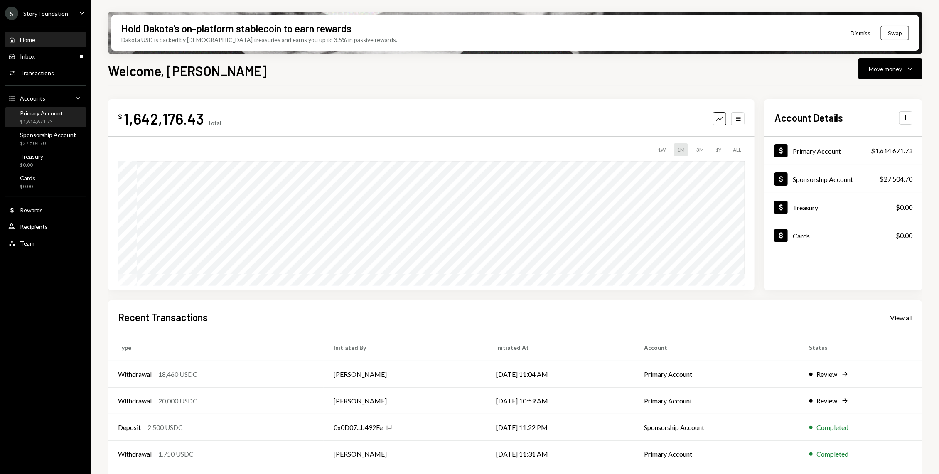
click at [53, 119] on div "$1,614,671.73" at bounding box center [41, 121] width 43 height 7
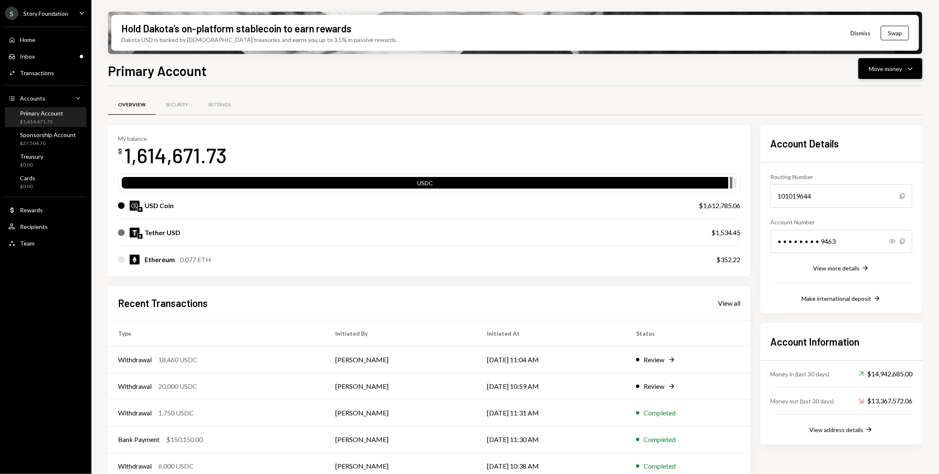
click at [916, 74] on button "Move money Caret Down" at bounding box center [891, 68] width 64 height 21
click at [873, 93] on div "Send" at bounding box center [884, 93] width 61 height 9
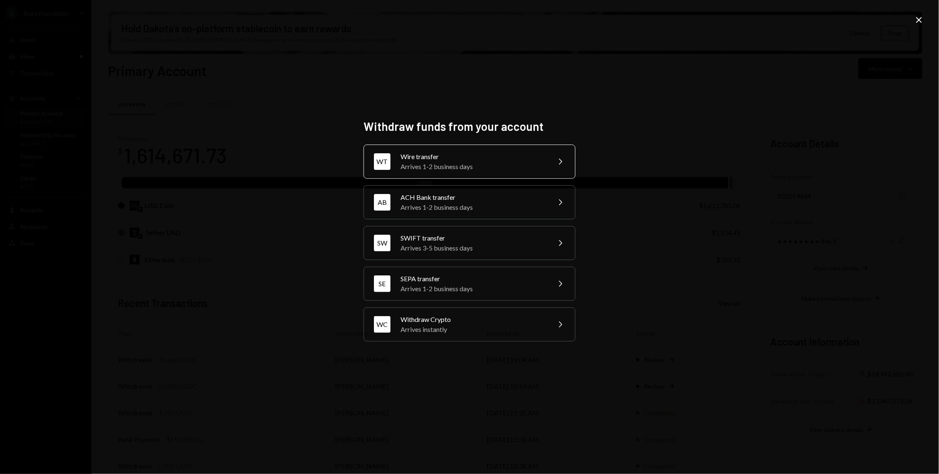
click at [465, 172] on div "WT Wire transfer Arrives 1-2 business days Chevron Right" at bounding box center [470, 162] width 212 height 34
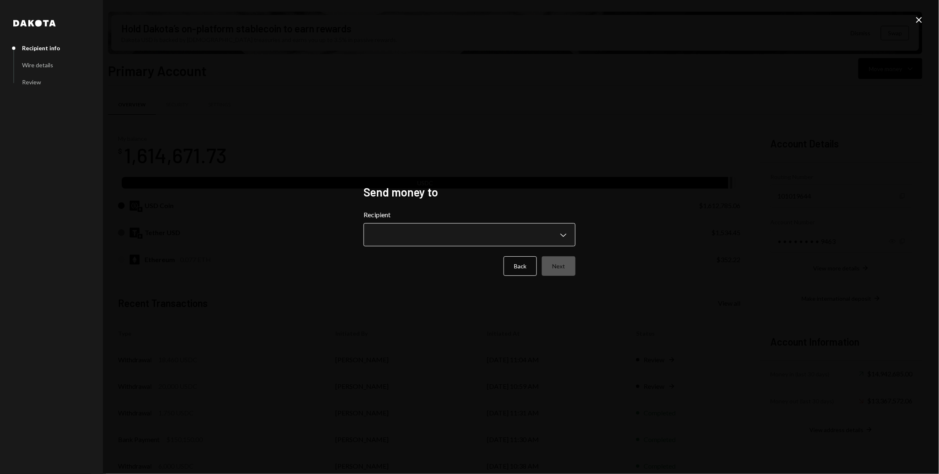
click at [421, 240] on body "S Story Foundation Caret Down Home Home Inbox Inbox Activities Transactions Acc…" at bounding box center [469, 237] width 939 height 474
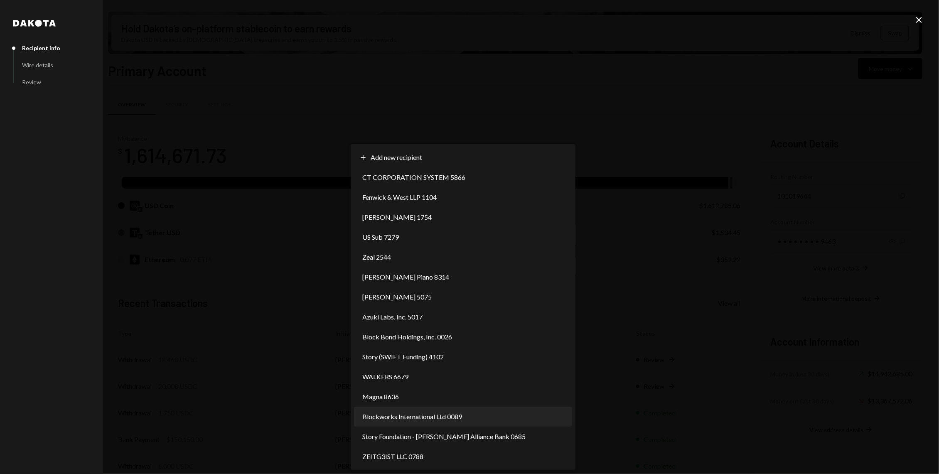
select select "**********"
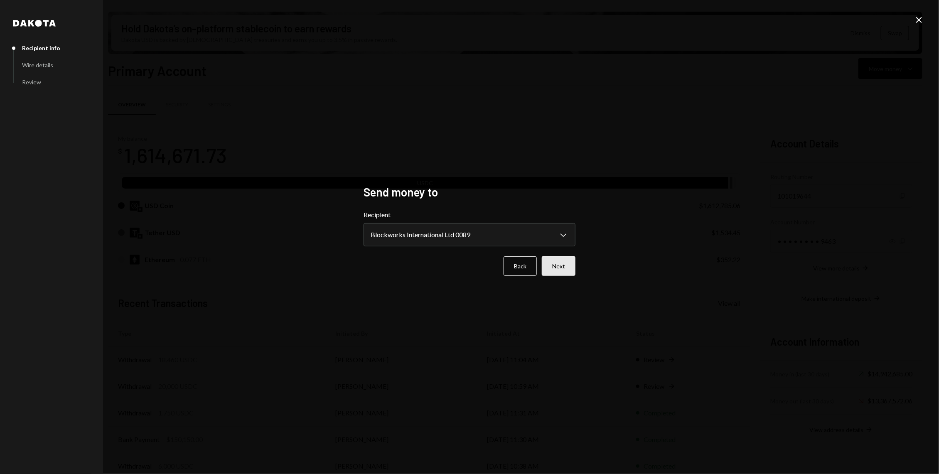
click at [575, 274] on button "Next" at bounding box center [559, 266] width 34 height 20
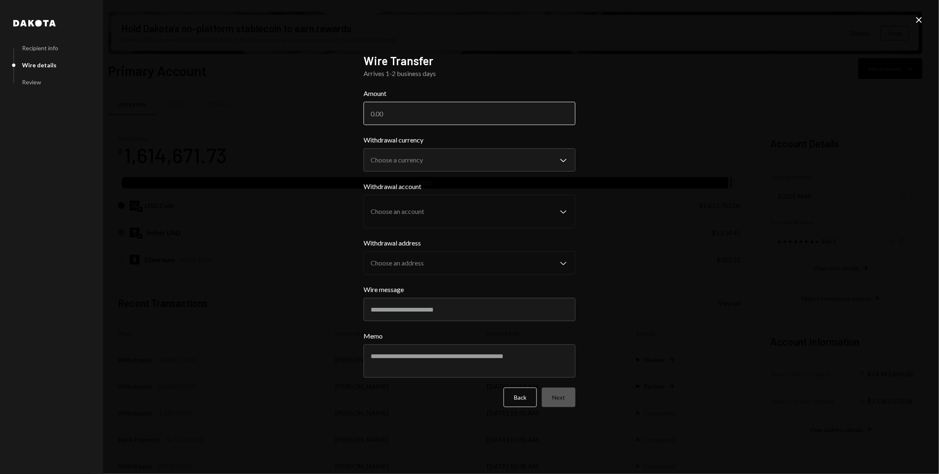
click at [455, 113] on input "Amount" at bounding box center [470, 113] width 212 height 23
click at [426, 113] on input "75000" at bounding box center [470, 113] width 212 height 23
type input "75000"
click at [426, 152] on body "S Story Foundation Caret Down Home Home Inbox Inbox Activities Transactions Acc…" at bounding box center [469, 237] width 939 height 474
select select "****"
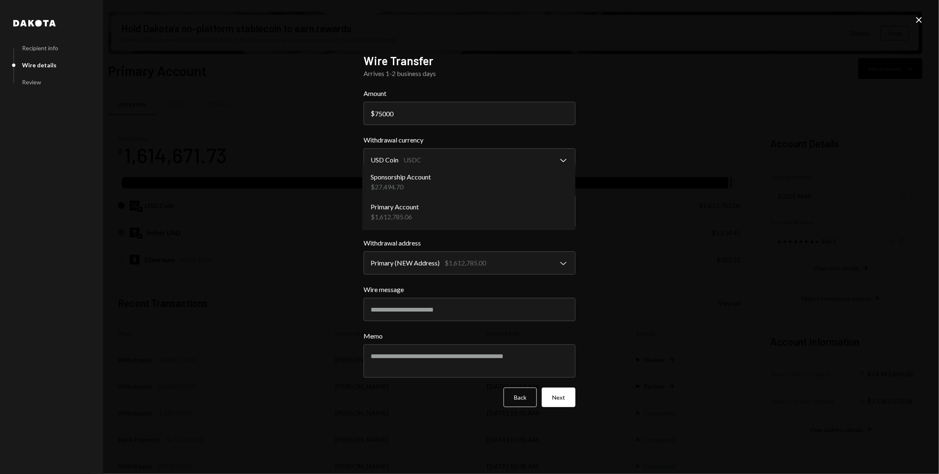
click at [429, 200] on body "S Story Foundation Caret Down Home Home Inbox Inbox Activities Transactions Acc…" at bounding box center [469, 237] width 939 height 474
click at [459, 266] on body "S Story Foundation Caret Down Home Home Inbox Inbox Activities Transactions Acc…" at bounding box center [469, 237] width 939 height 474
click at [477, 307] on input "Wire message" at bounding box center [470, 309] width 212 height 23
paste input "**********"
type input "**********"
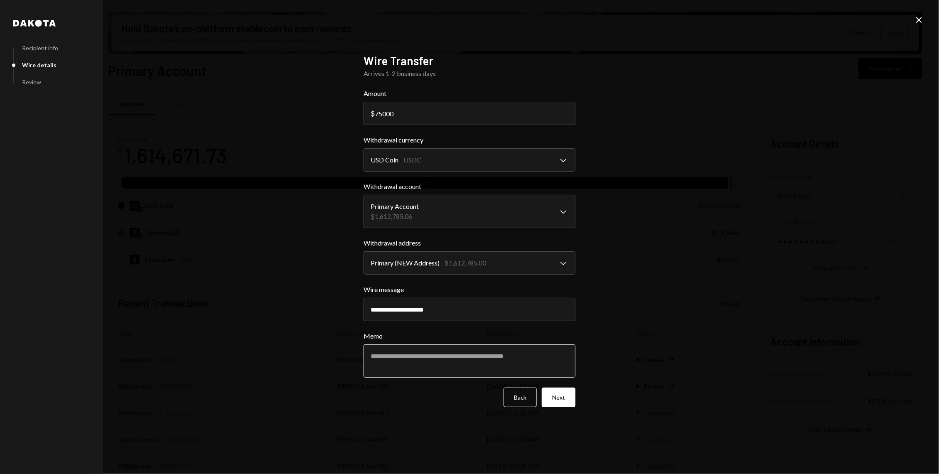
click at [428, 361] on textarea "Memo" at bounding box center [470, 361] width 212 height 33
paste textarea "**********"
type textarea "**********"
click at [388, 117] on input "75000" at bounding box center [470, 113] width 212 height 23
click at [424, 114] on input "75000" at bounding box center [470, 113] width 212 height 23
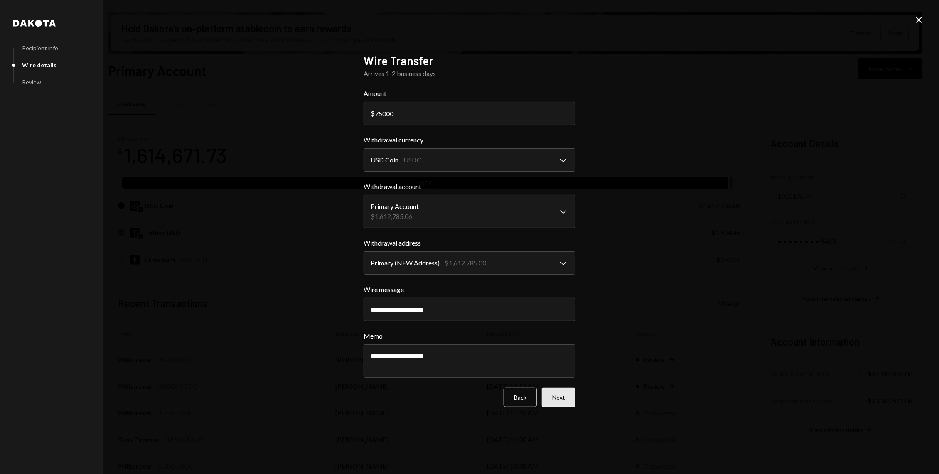
click at [561, 395] on button "Next" at bounding box center [559, 398] width 34 height 20
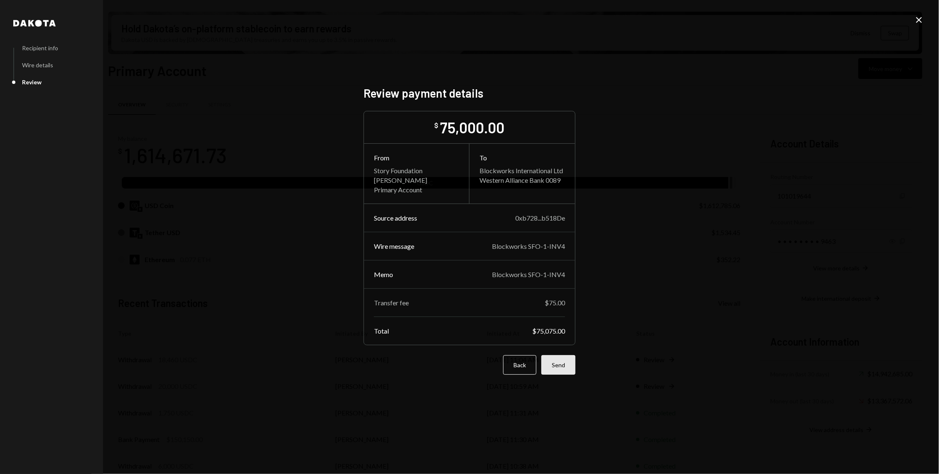
click at [565, 358] on button "Send" at bounding box center [559, 365] width 34 height 20
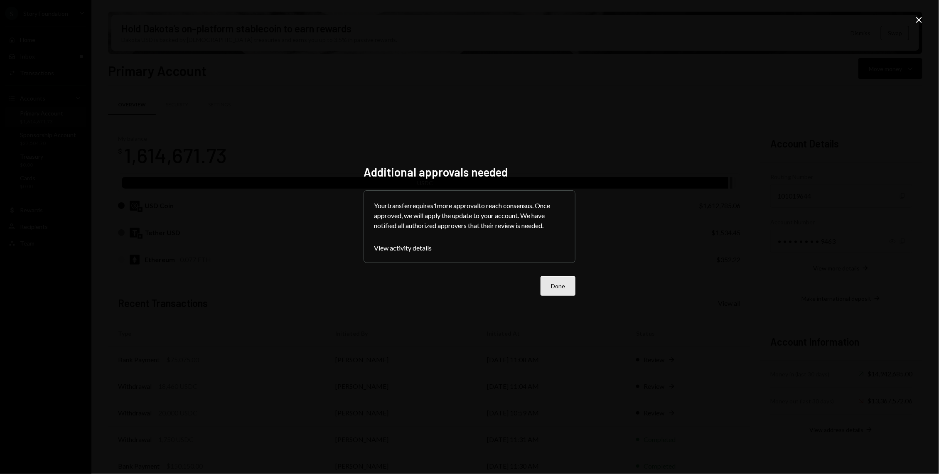
click at [556, 284] on button "Done" at bounding box center [558, 286] width 35 height 20
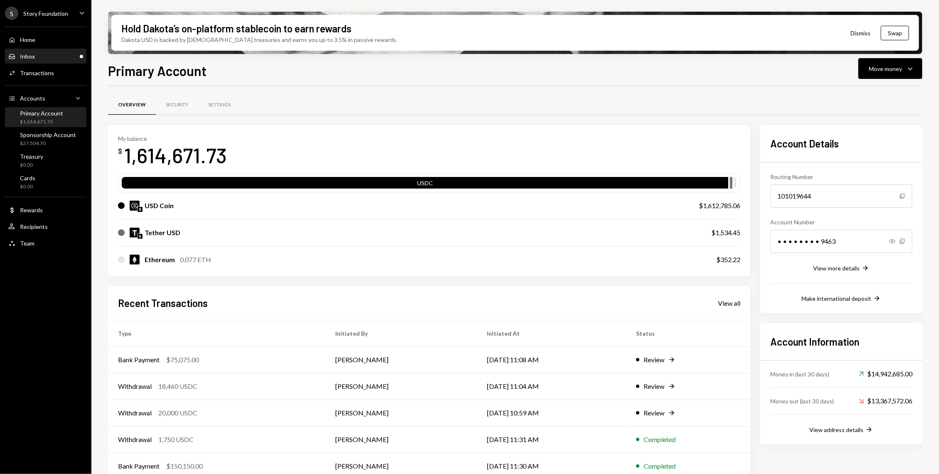
click at [63, 54] on div "Inbox Inbox" at bounding box center [45, 56] width 75 height 7
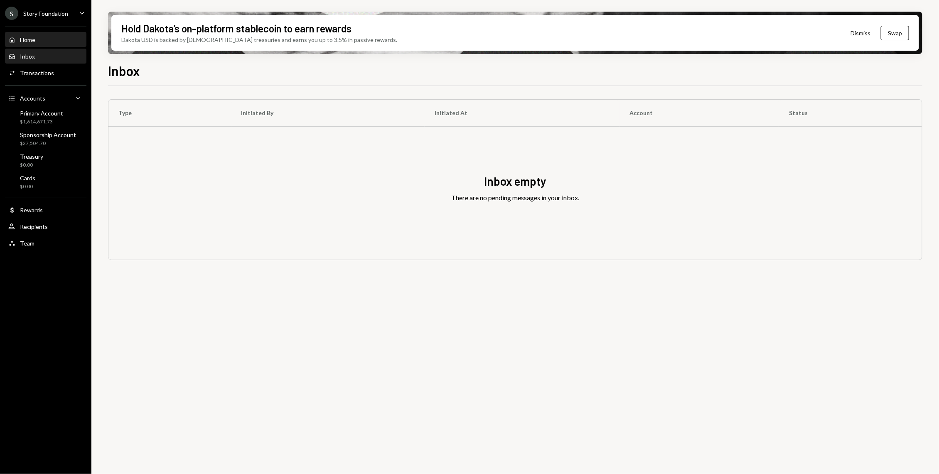
click at [24, 37] on div "Home" at bounding box center [27, 39] width 15 height 7
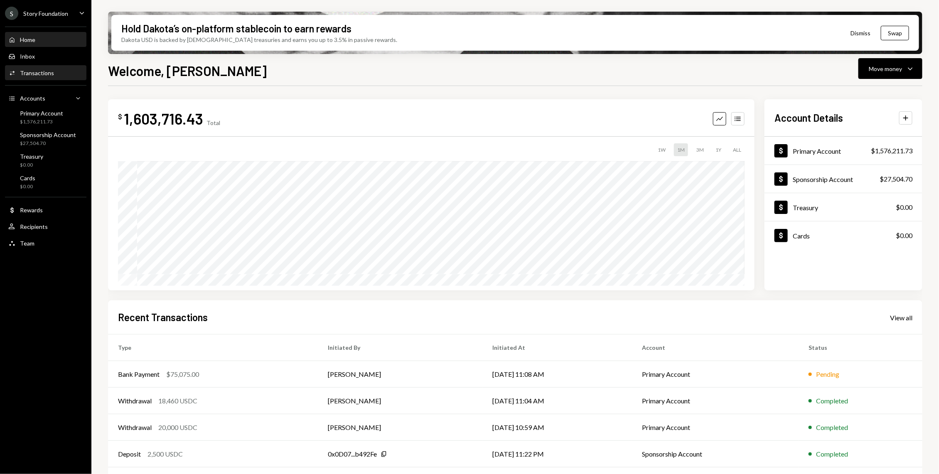
click at [41, 70] on div "Transactions" at bounding box center [37, 72] width 34 height 7
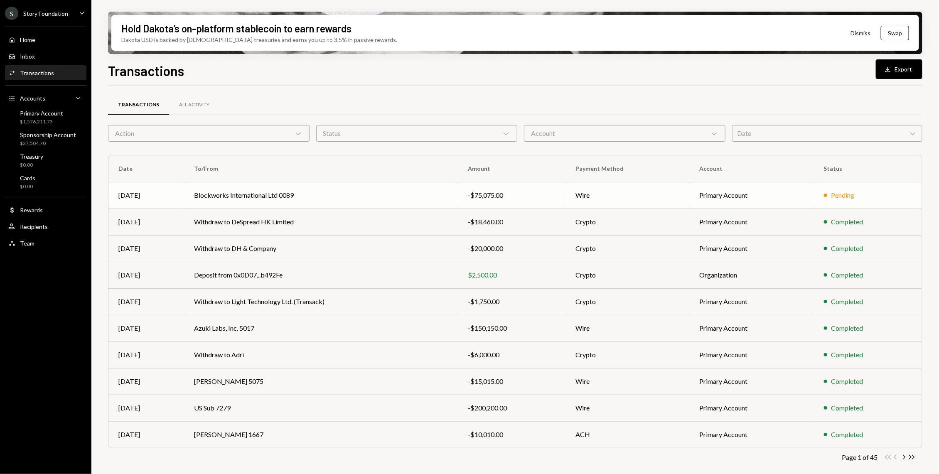
click at [329, 190] on td "Blockworks International Ltd 0089" at bounding box center [321, 195] width 274 height 27
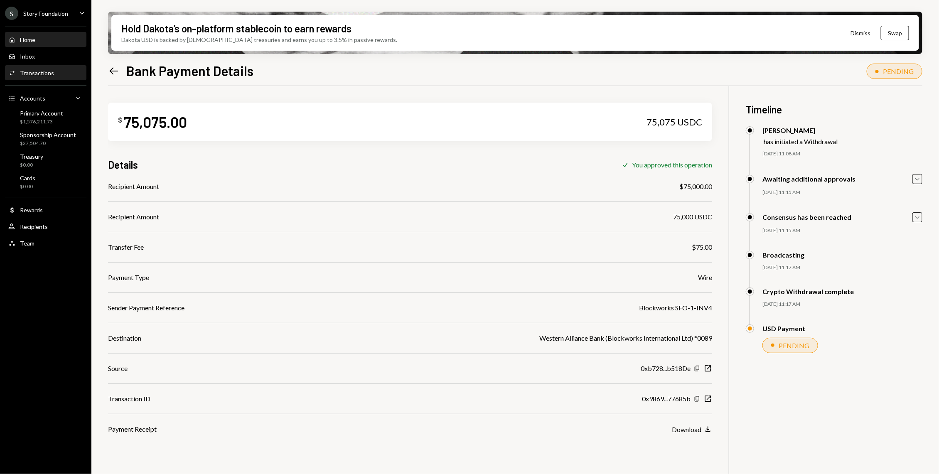
click at [53, 35] on div "Home Home" at bounding box center [45, 40] width 75 height 14
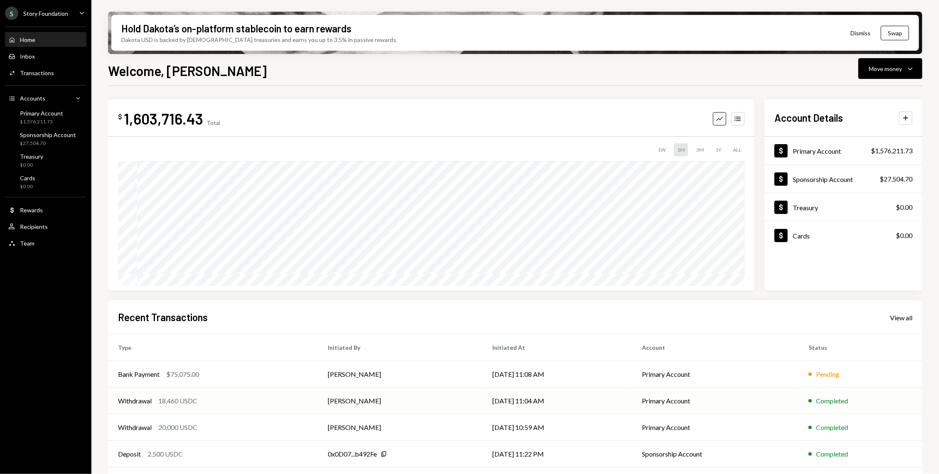
click at [235, 396] on div "Withdrawal 18,460 USDC" at bounding box center [213, 401] width 190 height 10
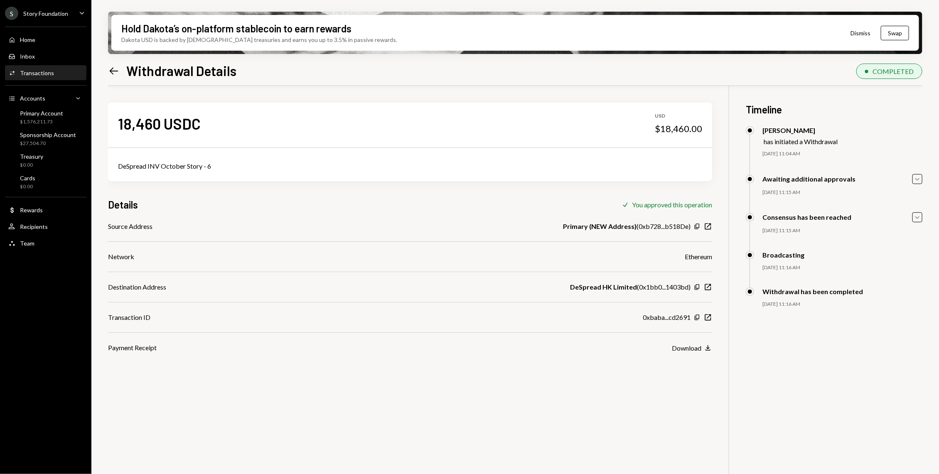
scroll to position [66, 0]
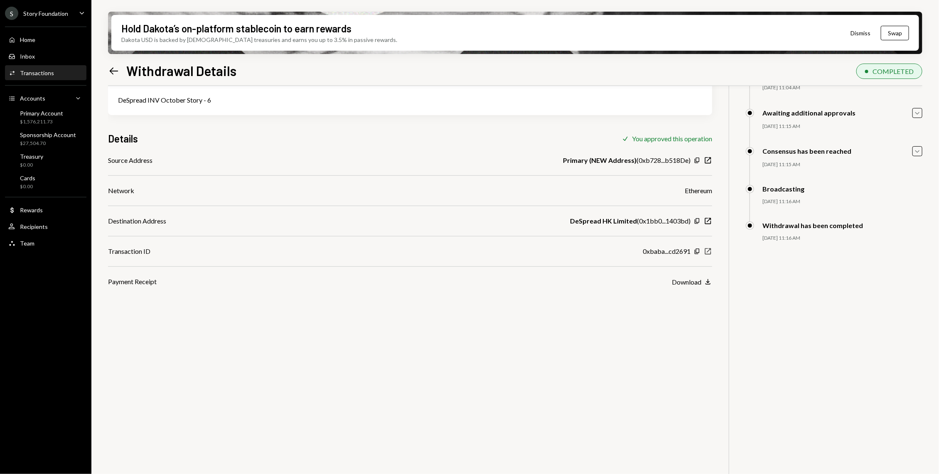
click at [709, 253] on icon "New Window" at bounding box center [708, 251] width 8 height 8
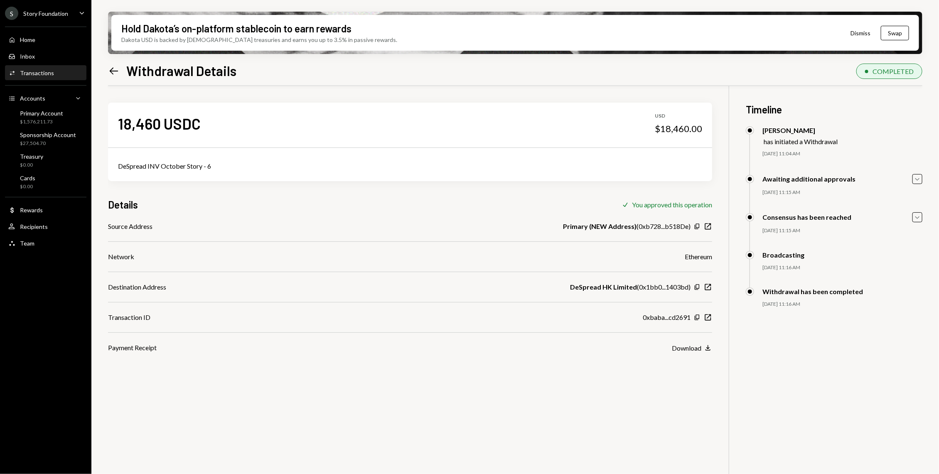
scroll to position [66, 0]
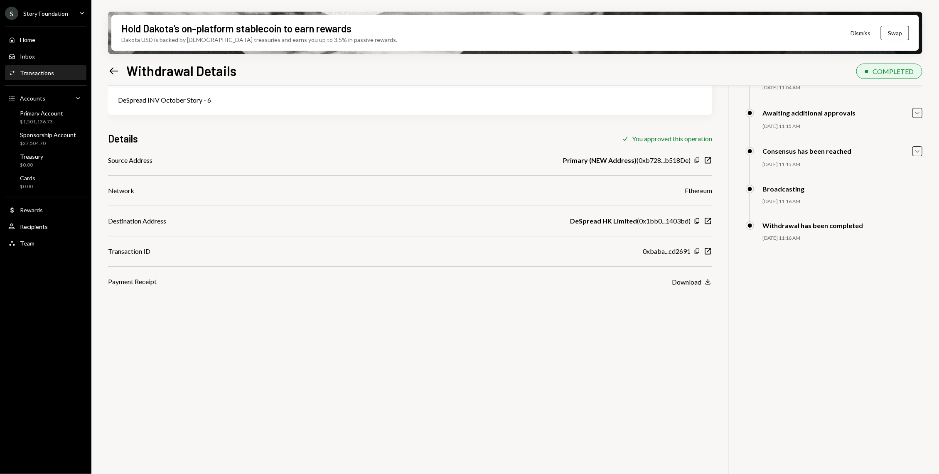
click at [58, 78] on div "Activities Transactions" at bounding box center [45, 73] width 75 height 14
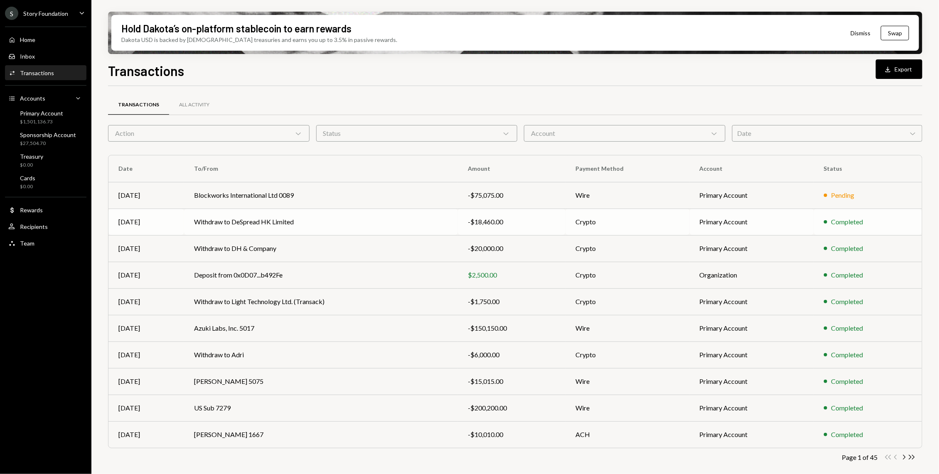
click at [231, 230] on td "Withdraw to DeSpread HK Limited" at bounding box center [321, 222] width 274 height 27
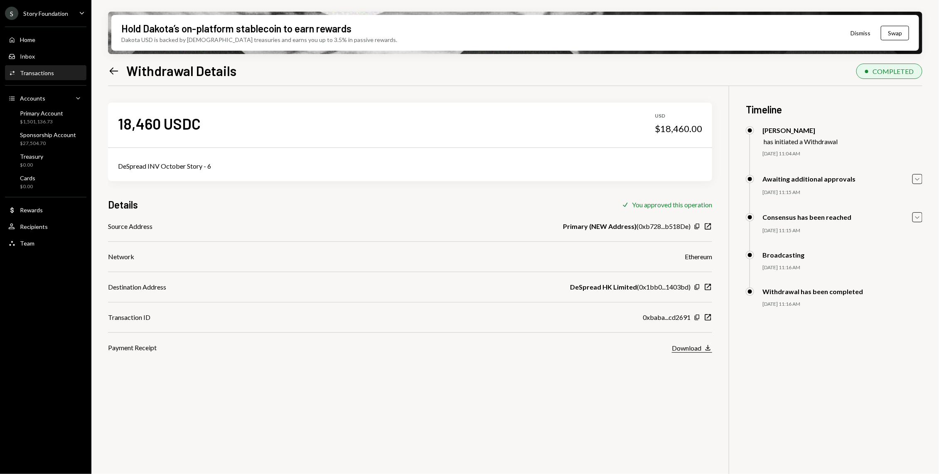
click at [678, 345] on div "Download" at bounding box center [687, 348] width 30 height 8
click at [57, 70] on div "Activities Transactions" at bounding box center [45, 72] width 75 height 7
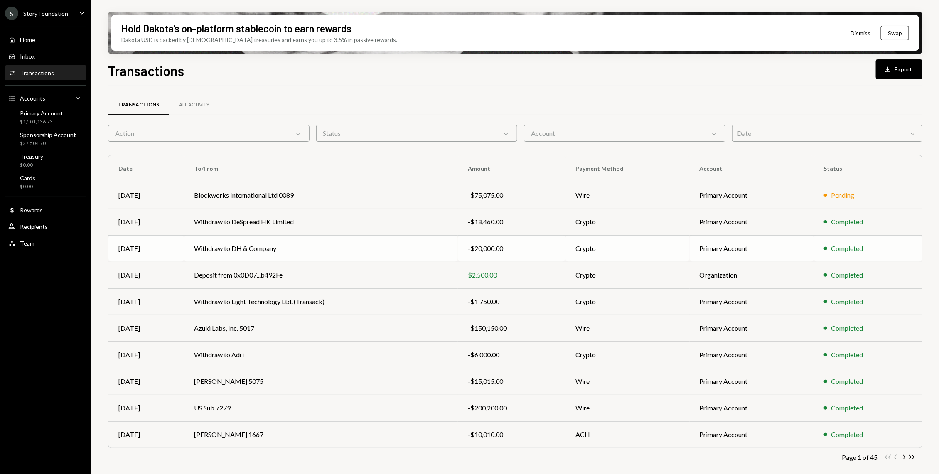
click at [268, 248] on td "Withdraw to DH & Company" at bounding box center [321, 248] width 274 height 27
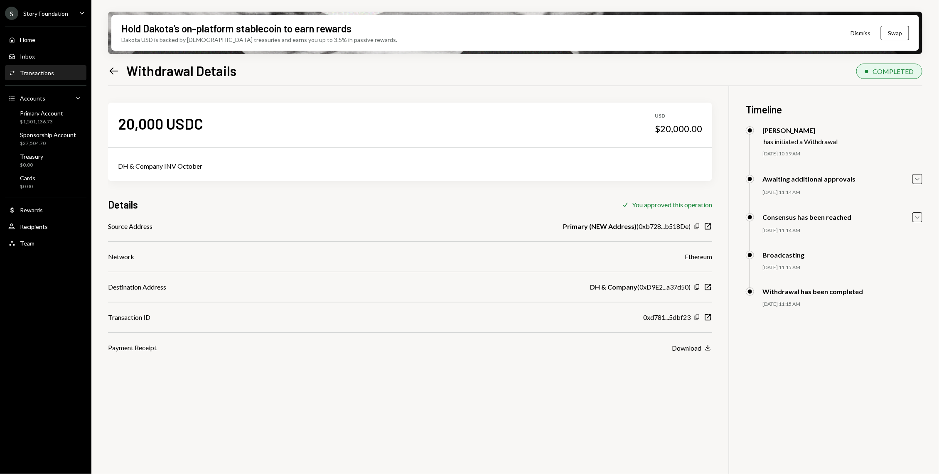
scroll to position [66, 0]
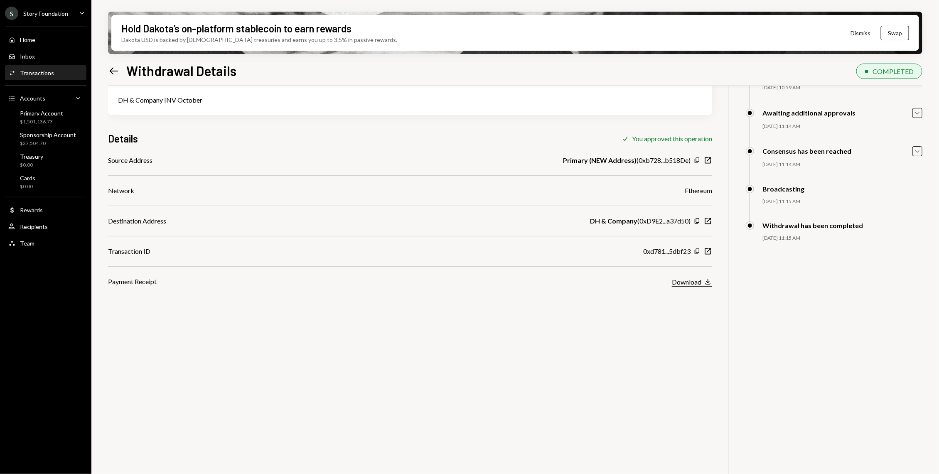
click at [695, 281] on div "Download" at bounding box center [687, 282] width 30 height 8
click at [353, 254] on div "Transaction ID 0xd781...5dbf23 Copy New Window" at bounding box center [410, 252] width 604 height 10
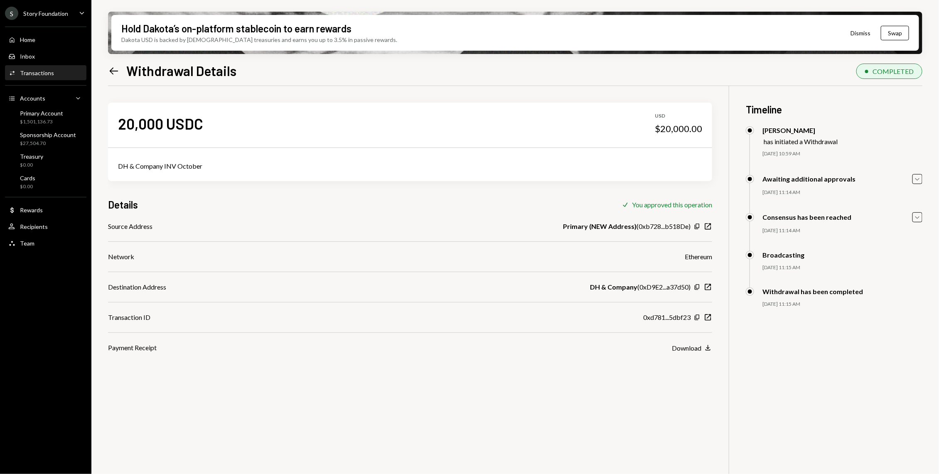
click at [57, 77] on div "Activities Transactions" at bounding box center [45, 73] width 75 height 14
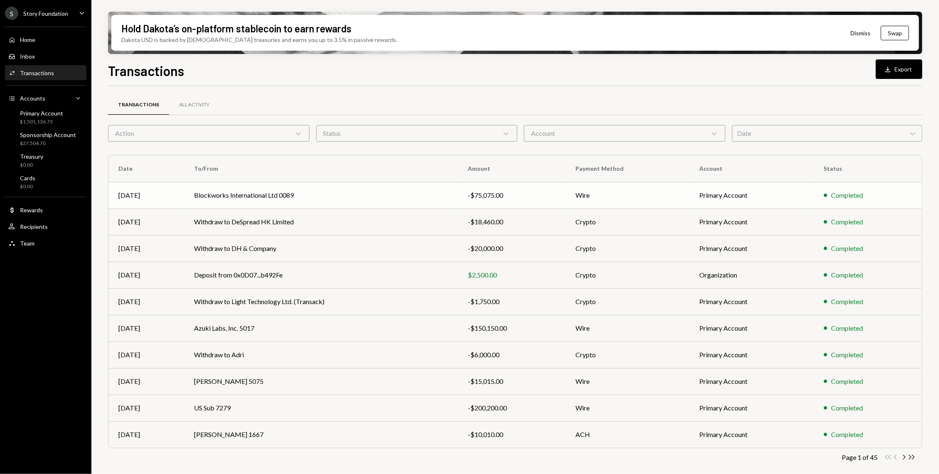
click at [306, 198] on td "Blockworks International Ltd 0089" at bounding box center [321, 195] width 274 height 27
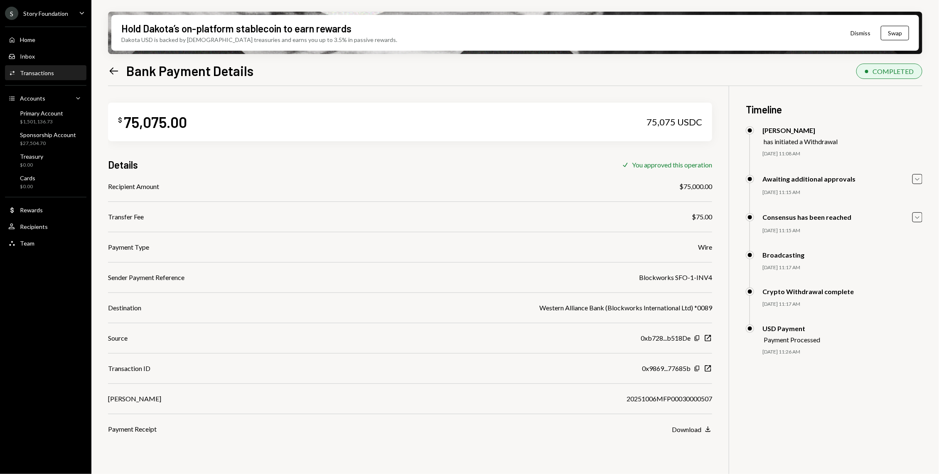
scroll to position [66, 0]
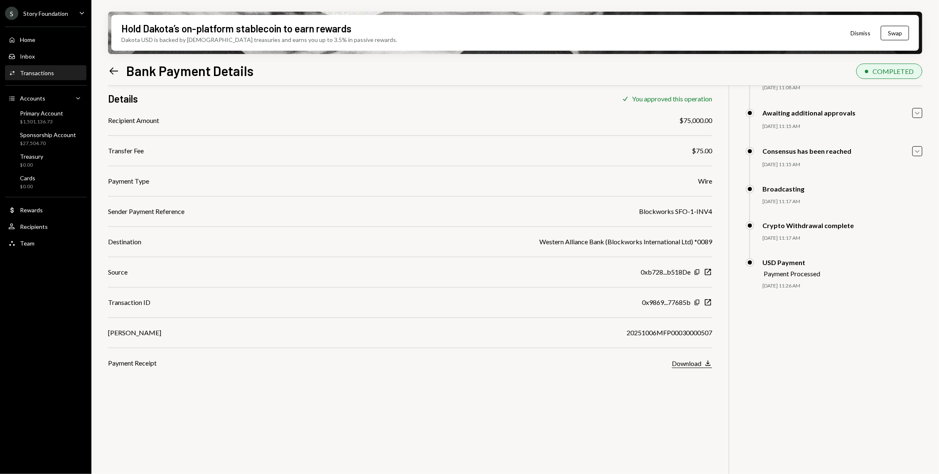
click at [696, 363] on div "Download" at bounding box center [687, 364] width 30 height 8
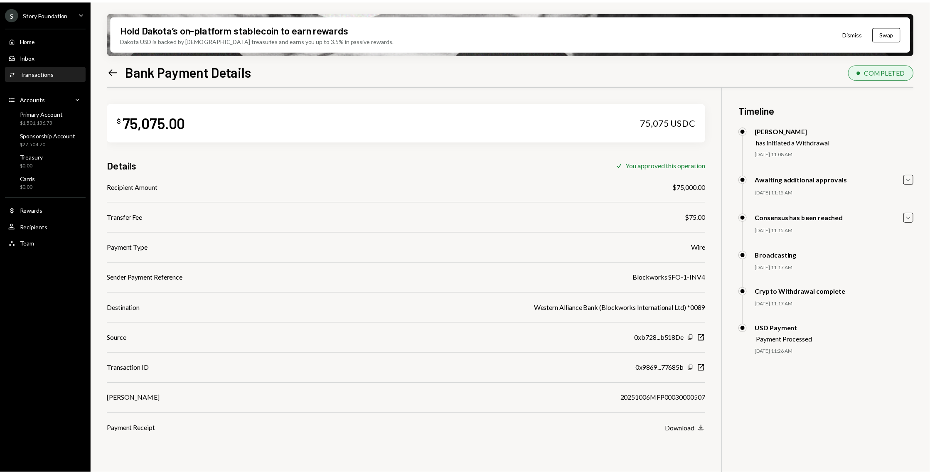
scroll to position [66, 0]
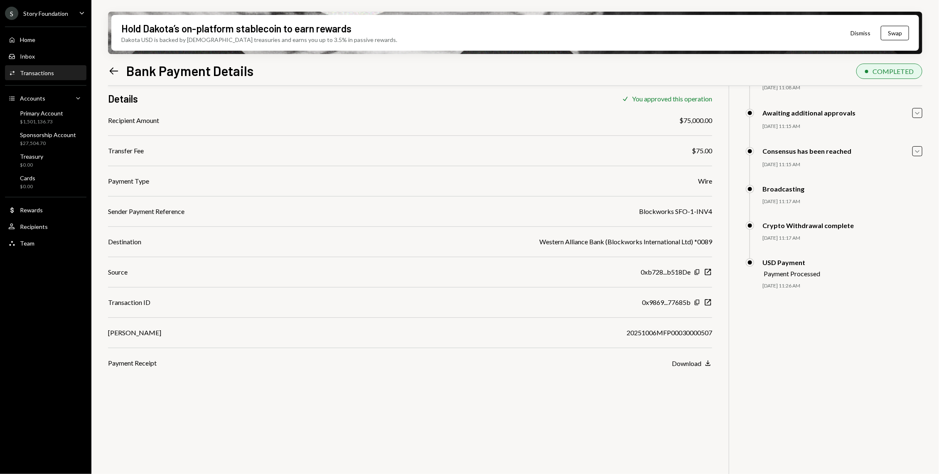
click at [39, 77] on div "Activities Transactions" at bounding box center [45, 73] width 75 height 14
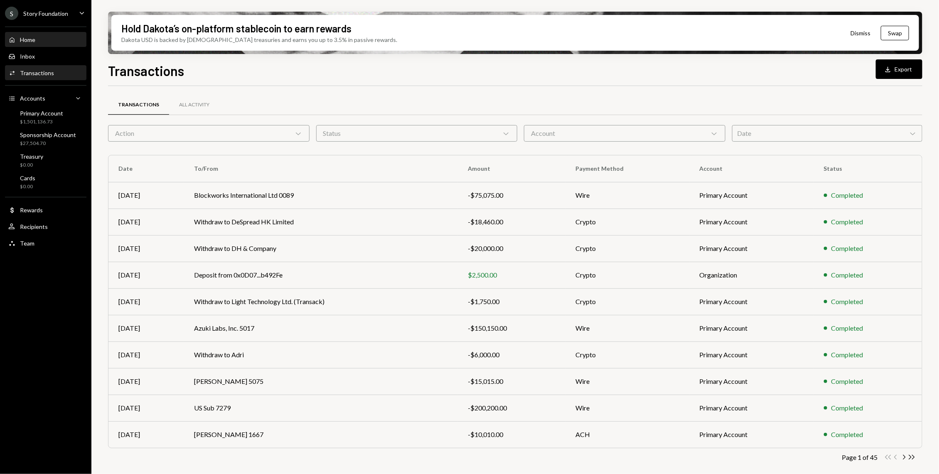
click at [66, 46] on div "Home Home" at bounding box center [45, 40] width 75 height 14
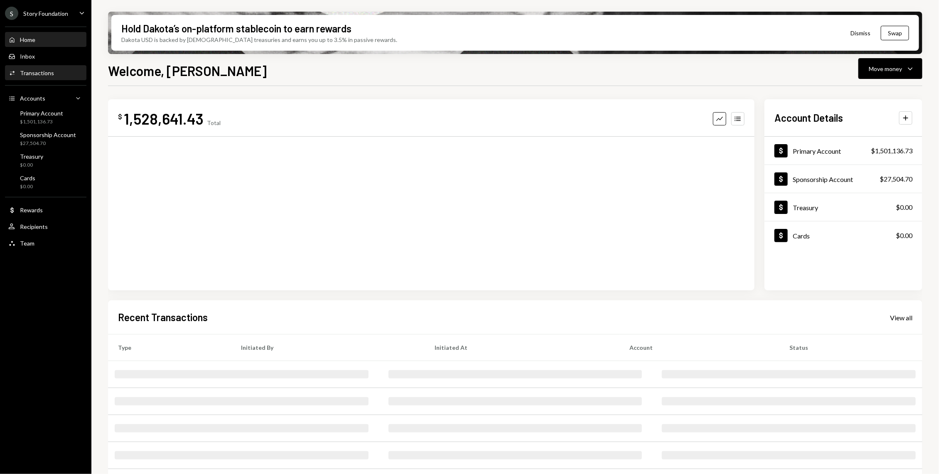
click at [63, 74] on div "Activities Transactions" at bounding box center [45, 72] width 75 height 7
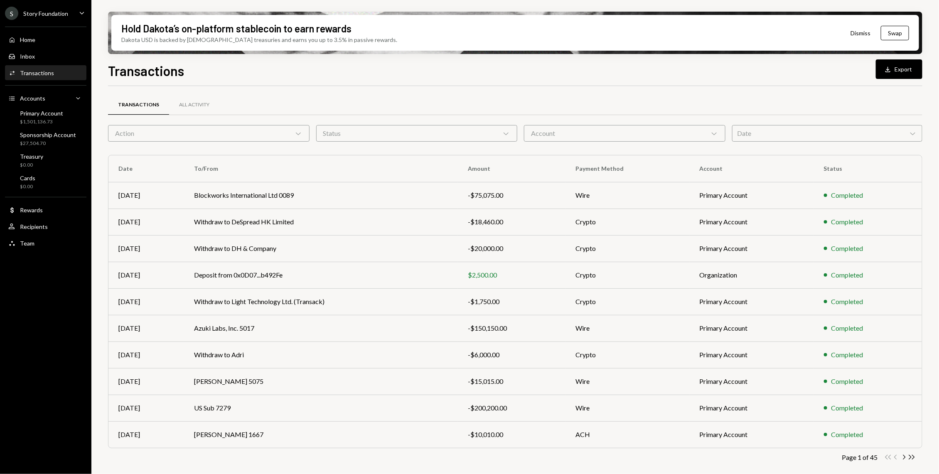
click at [242, 136] on div "Action Chevron Down" at bounding box center [209, 133] width 202 height 17
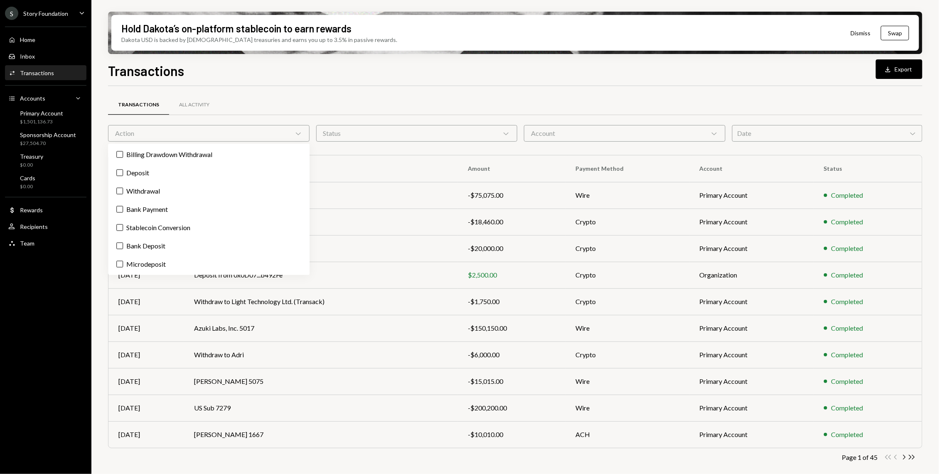
click at [242, 136] on div "Action Chevron Down" at bounding box center [209, 133] width 202 height 17
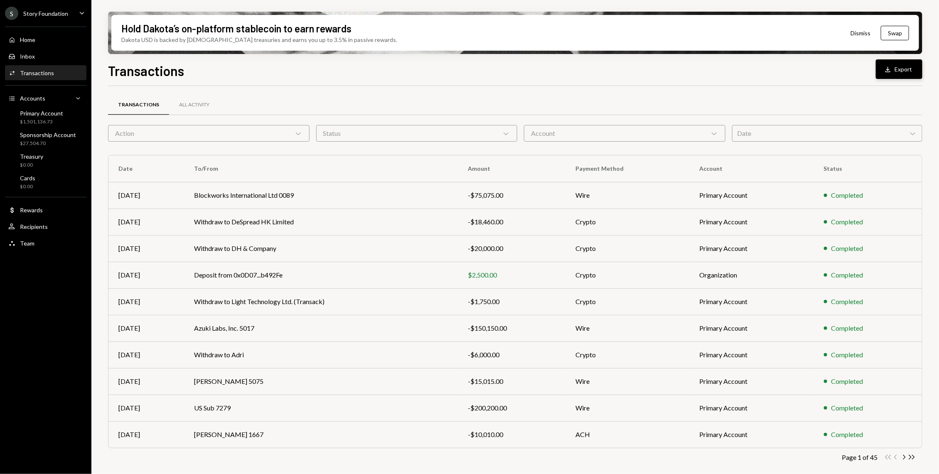
click at [902, 67] on button "Download Export" at bounding box center [899, 69] width 47 height 20
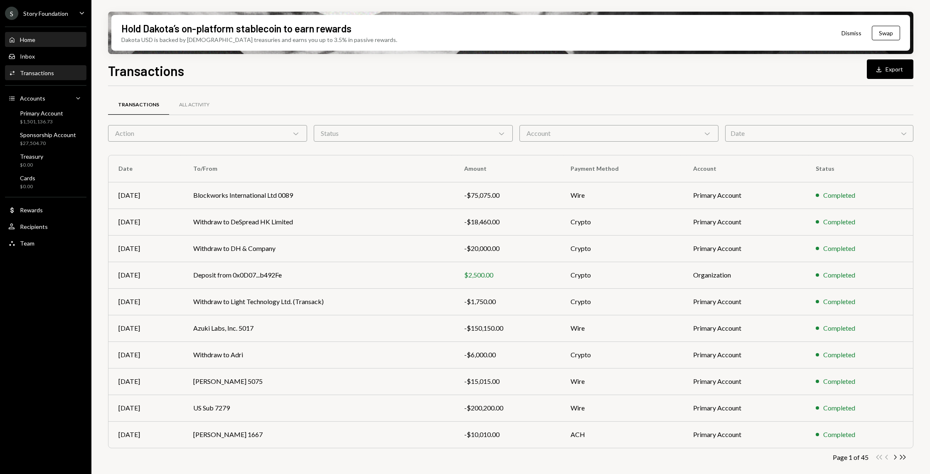
click at [52, 42] on div "Home Home" at bounding box center [45, 39] width 75 height 7
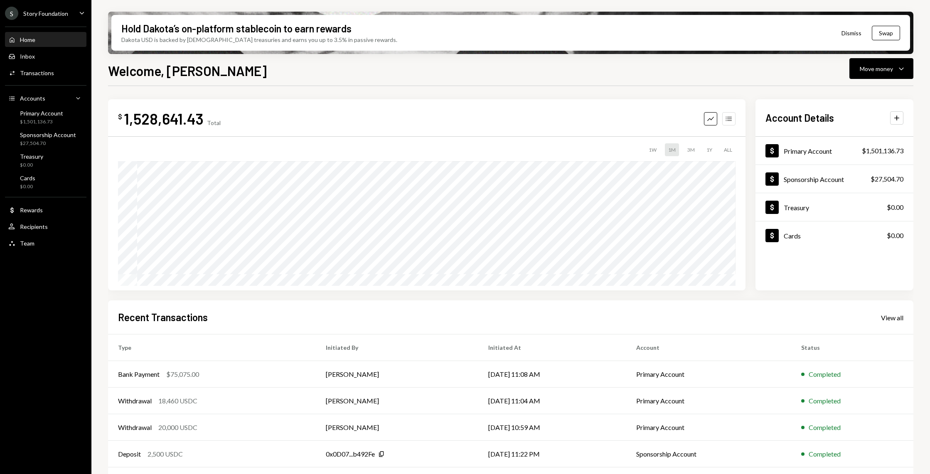
click at [730, 124] on button "Accounts" at bounding box center [728, 118] width 13 height 13
